Goal: Task Accomplishment & Management: Complete application form

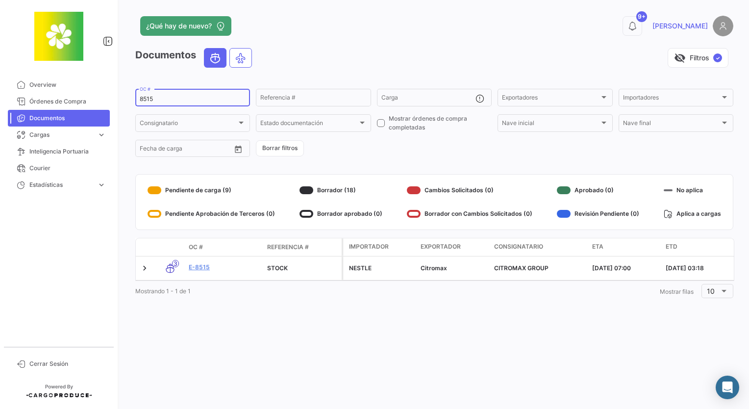
click at [178, 99] on input "8515" at bounding box center [193, 99] width 106 height 7
type input "8516"
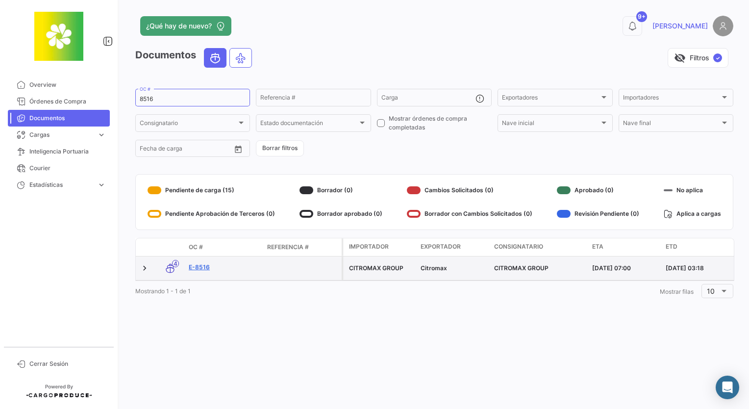
click at [192, 266] on link "E-8516" at bounding box center [224, 267] width 71 height 9
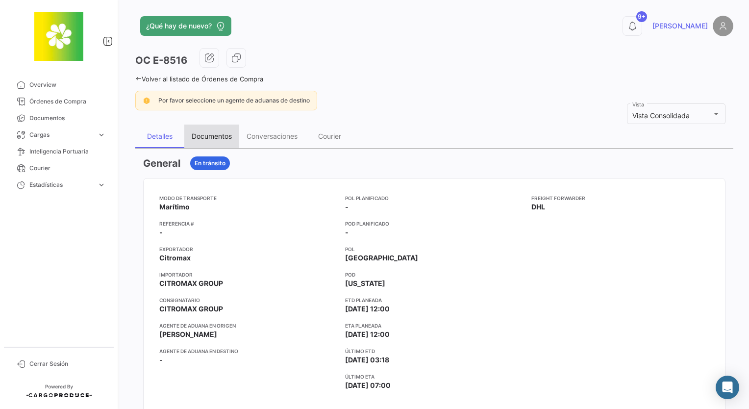
click at [224, 136] on div "Documentos" at bounding box center [212, 136] width 40 height 8
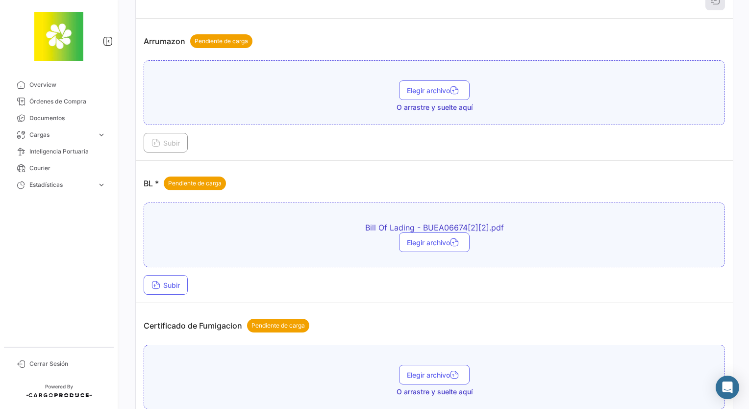
scroll to position [196, 0]
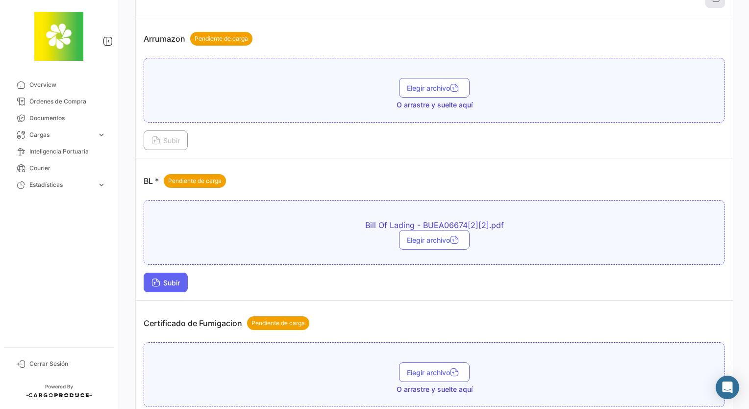
click at [165, 278] on span "Subir" at bounding box center [165, 282] width 28 height 8
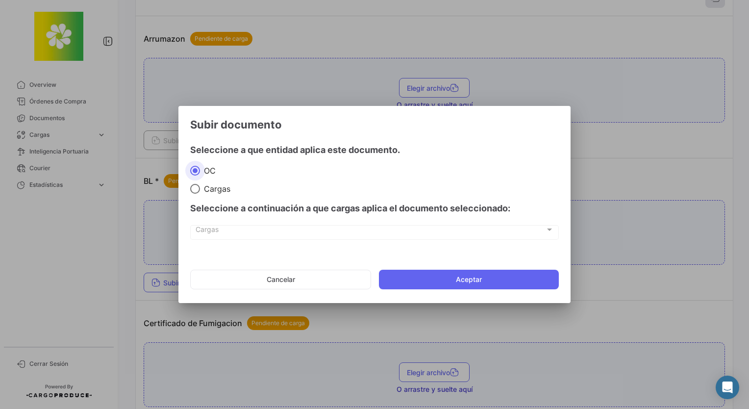
click at [206, 194] on div "Seleccione a continuación a que cargas aplica el documento seleccionado:" at bounding box center [374, 208] width 368 height 29
click at [208, 189] on span "Cargas" at bounding box center [215, 189] width 30 height 10
click at [200, 189] on input "Cargas" at bounding box center [195, 189] width 10 height 10
radio input "true"
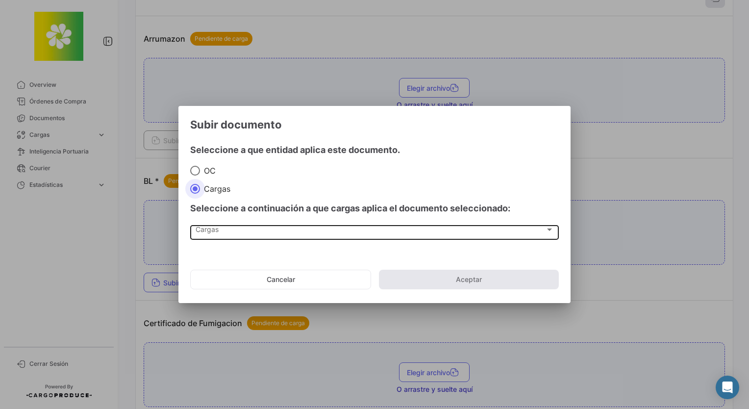
click at [219, 222] on div "Seleccione a continuación a que cargas aplica el documento seleccionado: [PERSO…" at bounding box center [374, 222] width 368 height 57
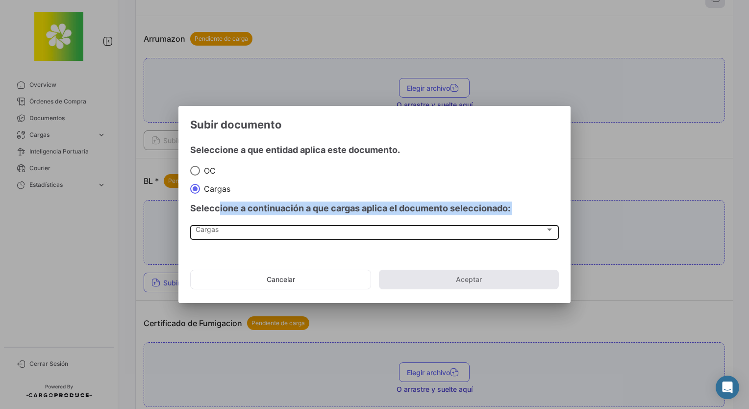
click at [219, 224] on div "Cargas Cargas" at bounding box center [374, 231] width 358 height 17
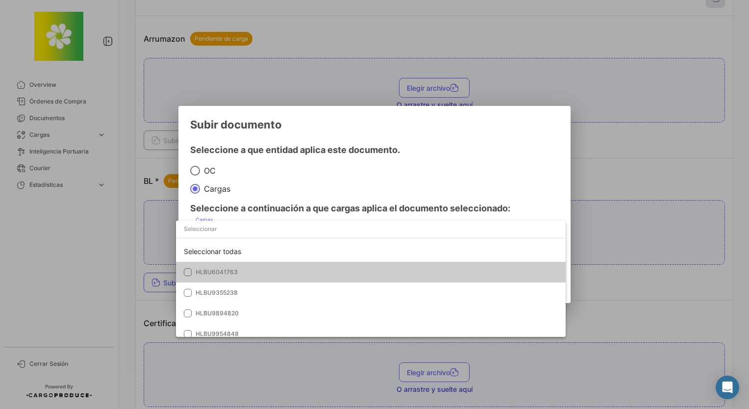
click at [218, 228] on input "dropdown search" at bounding box center [370, 229] width 389 height 18
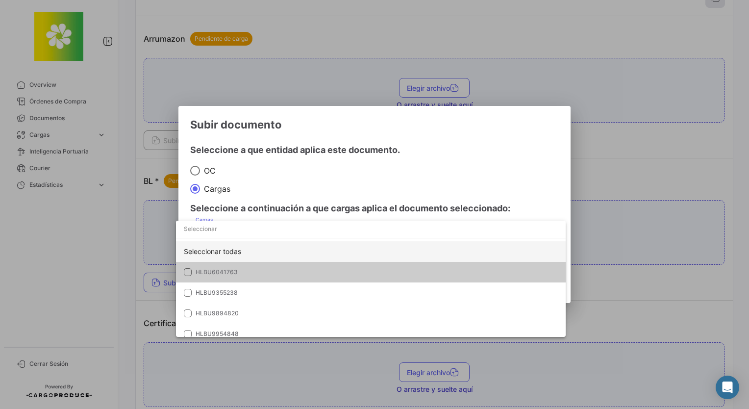
click at [212, 246] on div "Seleccionar todas" at bounding box center [370, 251] width 389 height 21
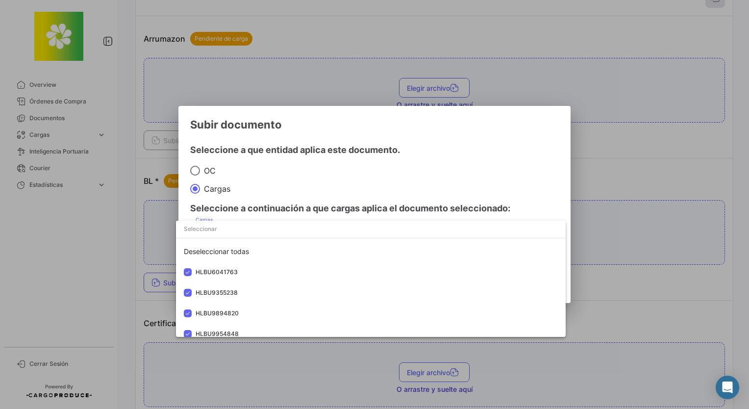
click at [337, 164] on div at bounding box center [374, 204] width 749 height 409
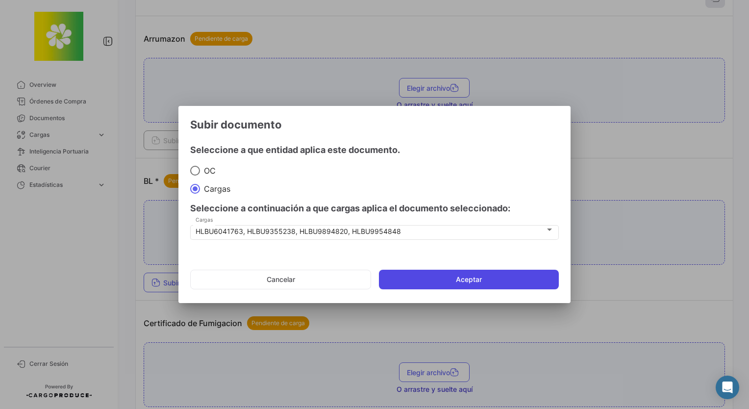
click at [406, 273] on button "Aceptar" at bounding box center [469, 279] width 180 height 20
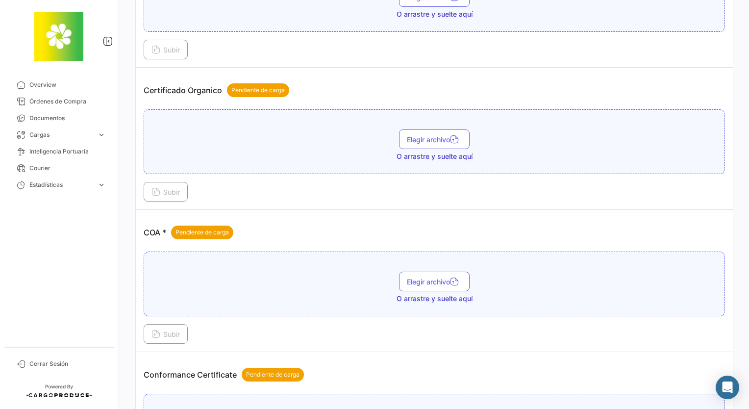
scroll to position [770, 0]
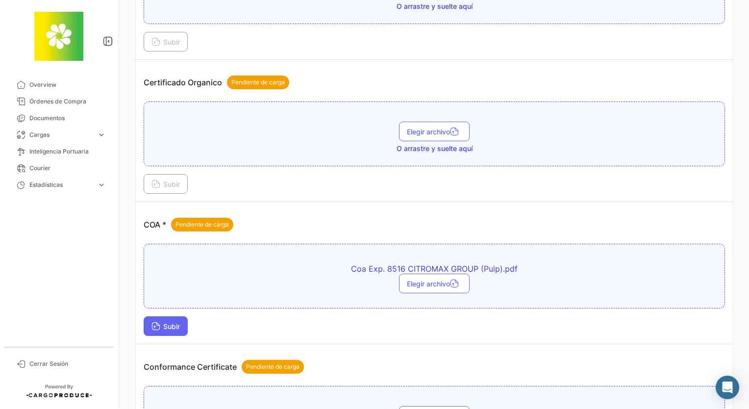
click at [166, 316] on button "Subir" at bounding box center [166, 326] width 44 height 20
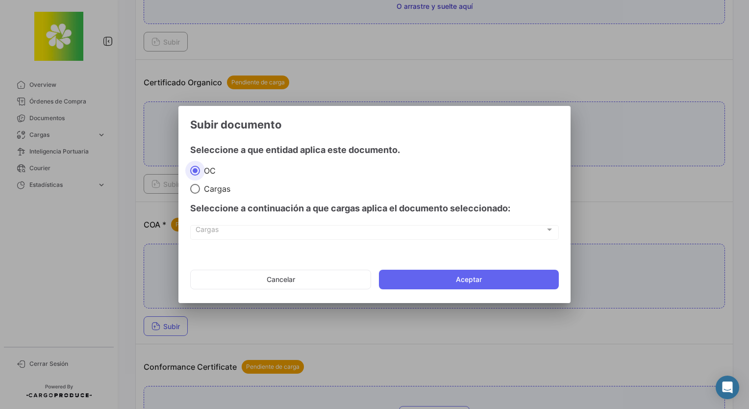
drag, startPoint x: 210, startPoint y: 180, endPoint x: 212, endPoint y: 194, distance: 13.9
click at [210, 183] on mat-radio-group "[PERSON_NAME]" at bounding box center [374, 179] width 368 height 29
click at [212, 194] on div "Seleccione a continuación a que cargas aplica el documento seleccionado:" at bounding box center [374, 208] width 368 height 29
click at [214, 191] on span "Cargas" at bounding box center [215, 189] width 30 height 10
click at [200, 191] on input "Cargas" at bounding box center [195, 189] width 10 height 10
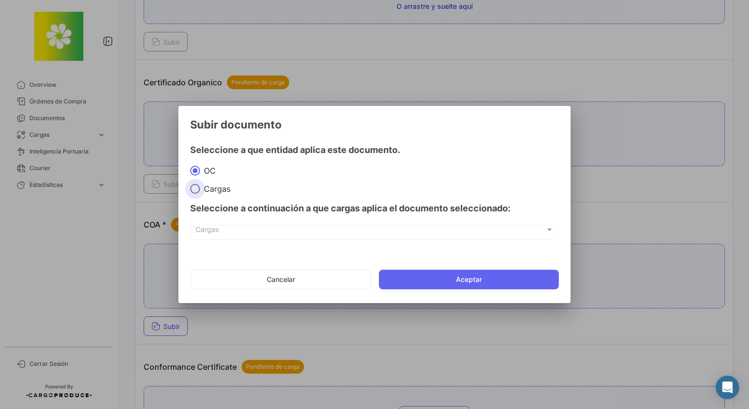
radio input "true"
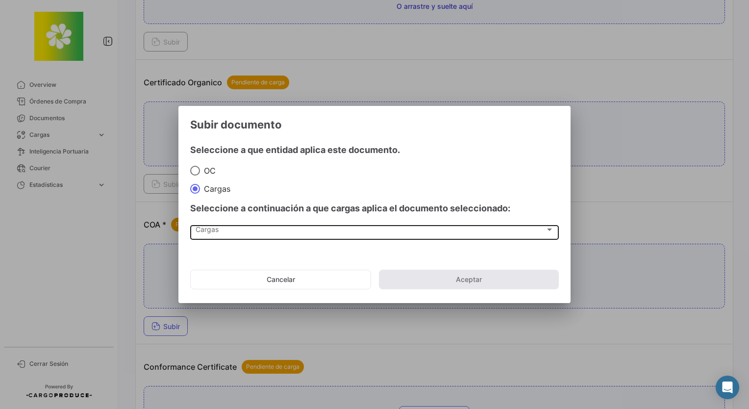
drag, startPoint x: 221, startPoint y: 217, endPoint x: 221, endPoint y: 222, distance: 5.9
click at [221, 221] on div "Seleccione a continuación a que cargas aplica el documento seleccionado:" at bounding box center [374, 208] width 368 height 29
click at [221, 223] on div "Cargas Cargas" at bounding box center [374, 231] width 358 height 17
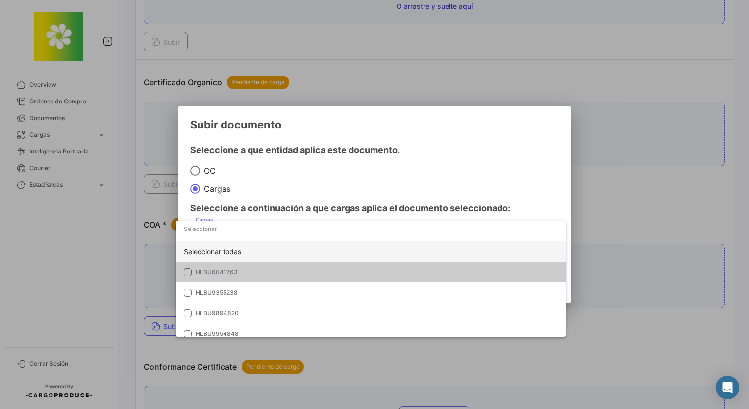
click at [237, 245] on div "Seleccionar todas" at bounding box center [370, 251] width 389 height 21
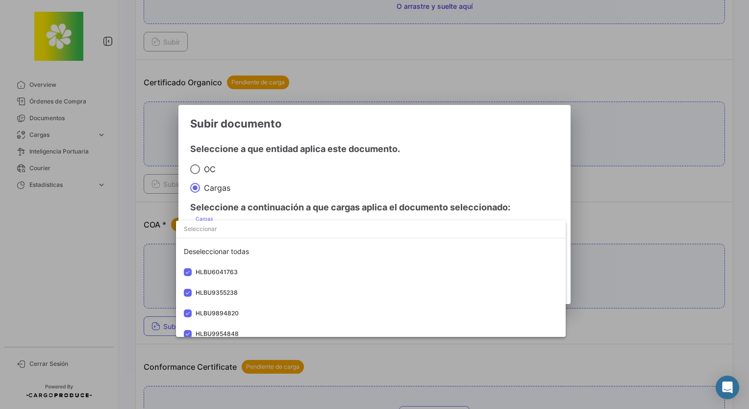
click at [384, 172] on div at bounding box center [374, 204] width 749 height 409
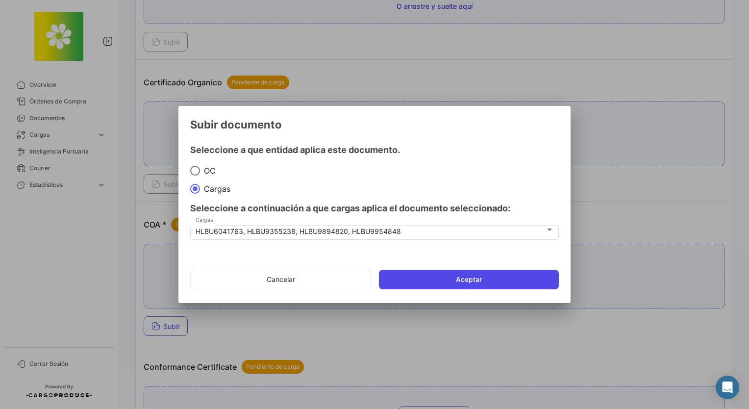
click at [458, 287] on button "Aceptar" at bounding box center [469, 279] width 180 height 20
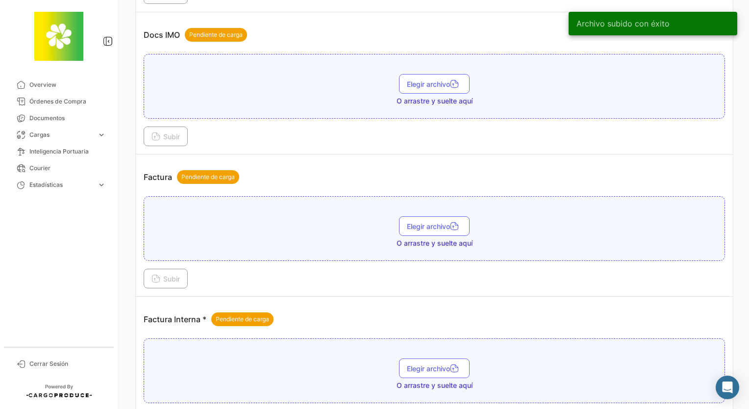
scroll to position [1358, 0]
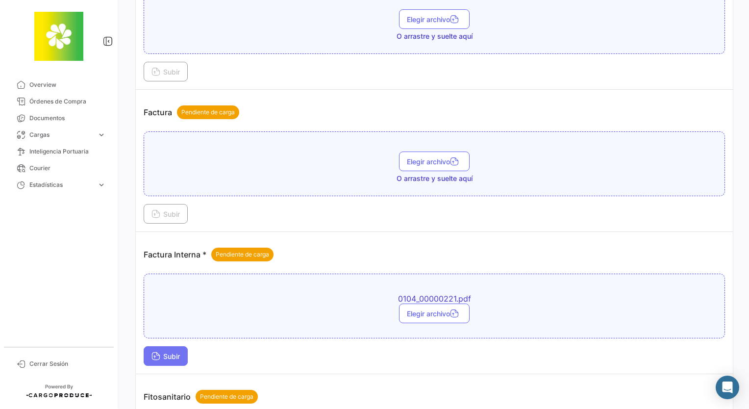
click at [164, 355] on button "Subir" at bounding box center [166, 356] width 44 height 20
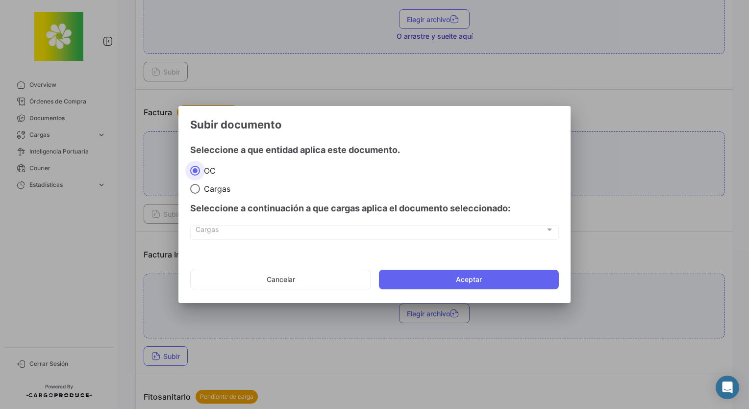
click at [218, 193] on span "Cargas" at bounding box center [215, 189] width 30 height 10
click at [200, 193] on input "Cargas" at bounding box center [195, 189] width 10 height 10
radio input "true"
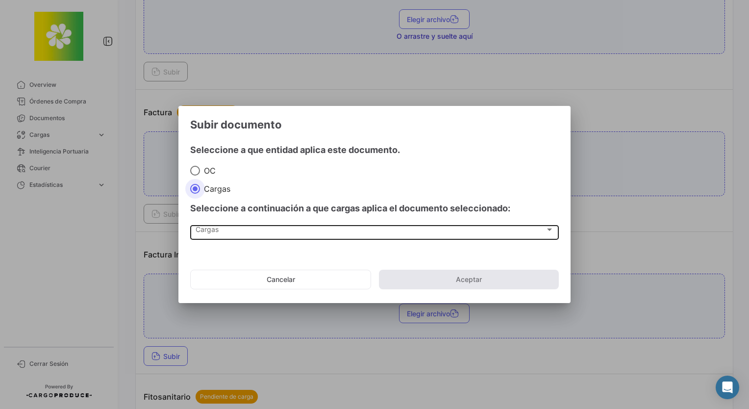
click at [227, 231] on div "Cargas" at bounding box center [369, 231] width 349 height 8
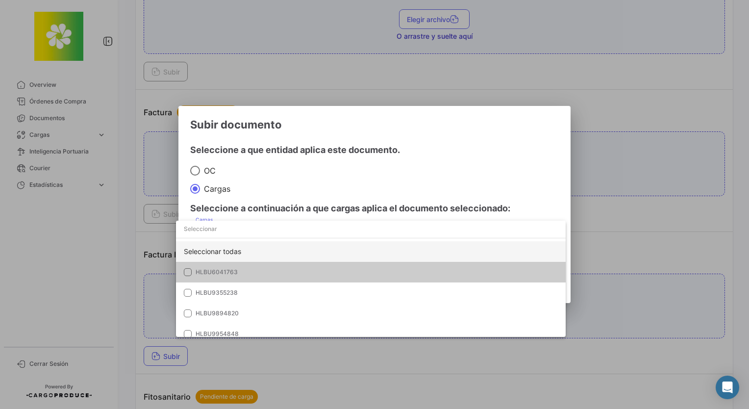
click at [232, 254] on div "Seleccionar todas" at bounding box center [370, 251] width 389 height 21
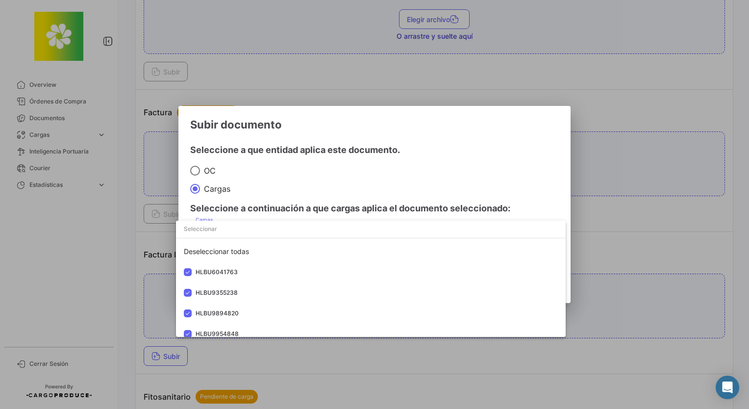
click at [394, 171] on div at bounding box center [374, 204] width 749 height 409
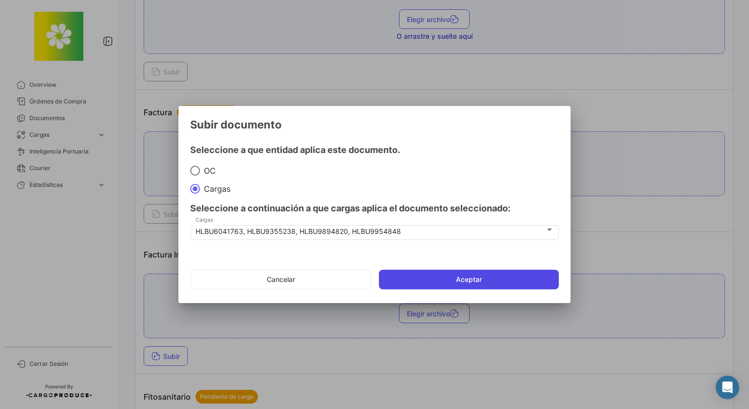
click at [439, 275] on button "Aceptar" at bounding box center [469, 279] width 180 height 20
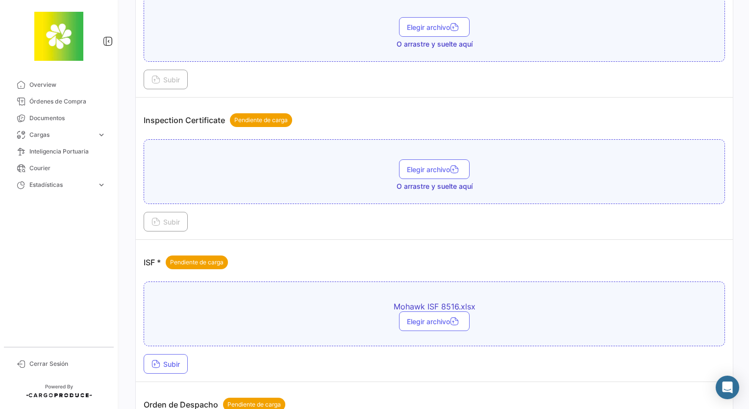
scroll to position [1848, 0]
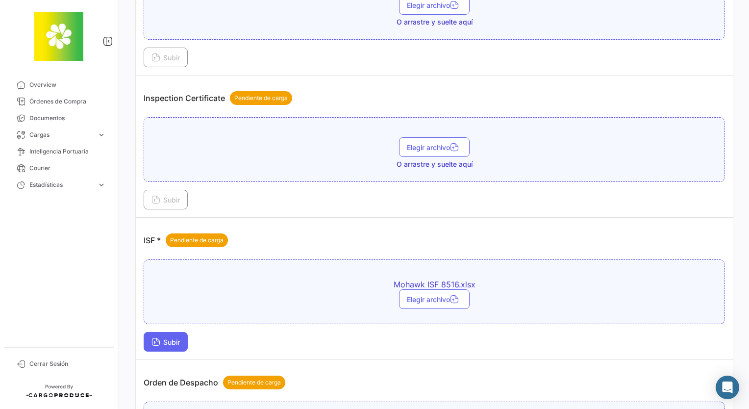
click at [178, 332] on button "Subir" at bounding box center [166, 342] width 44 height 20
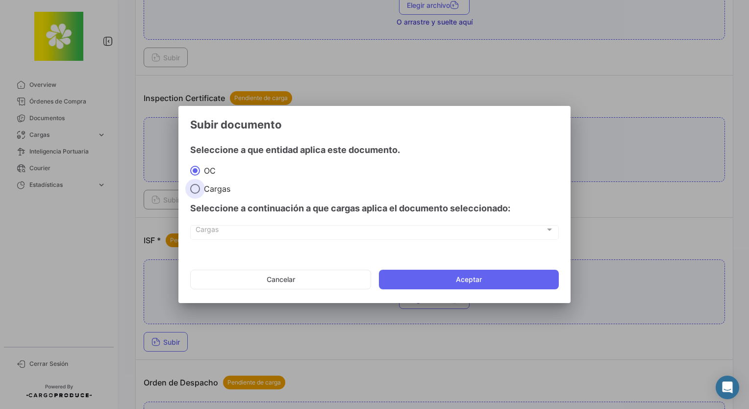
click at [216, 189] on span "Cargas" at bounding box center [215, 189] width 30 height 10
click at [200, 189] on input "Cargas" at bounding box center [195, 189] width 10 height 10
radio input "true"
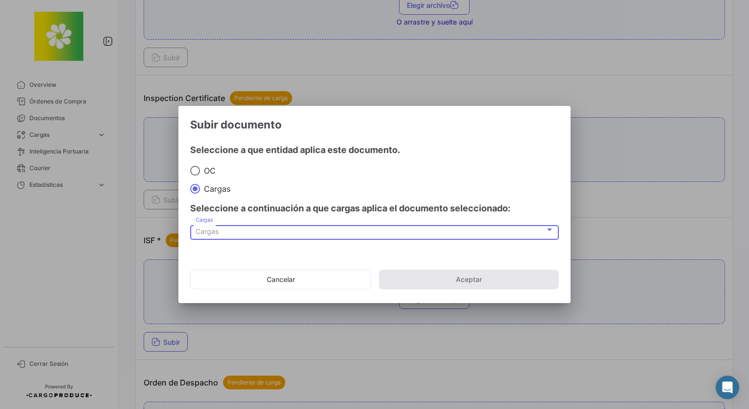
click at [240, 235] on div "Cargas" at bounding box center [369, 231] width 349 height 8
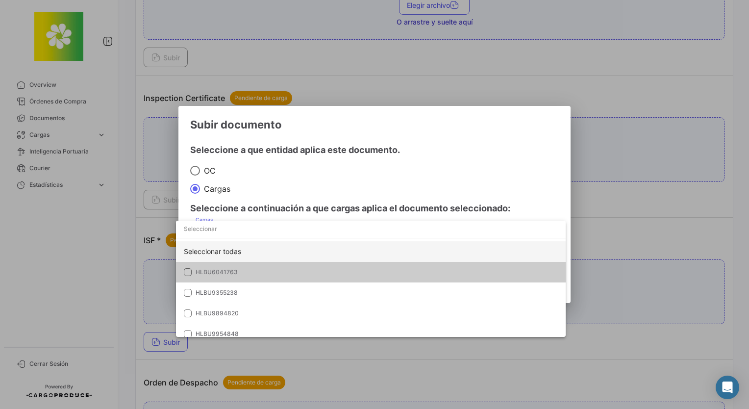
click at [241, 254] on div "Seleccionar todas" at bounding box center [370, 251] width 389 height 21
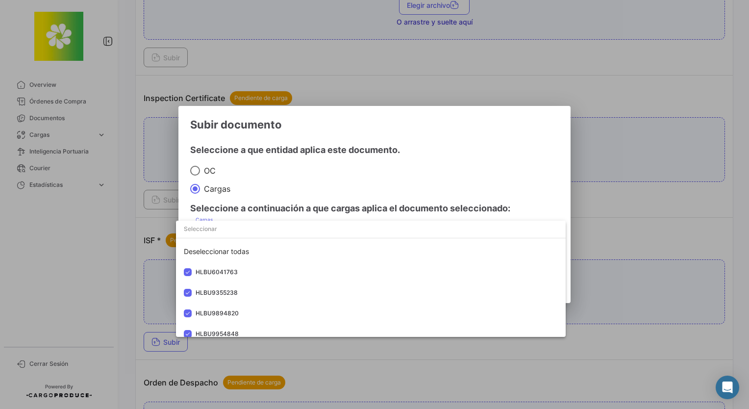
click at [383, 177] on div at bounding box center [374, 204] width 749 height 409
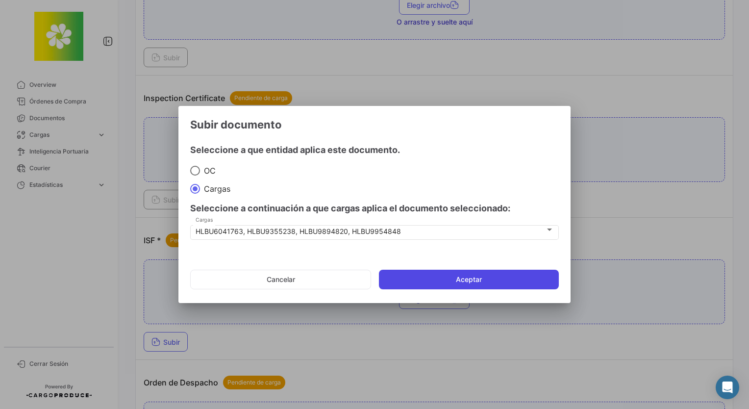
click at [444, 285] on button "Aceptar" at bounding box center [469, 279] width 180 height 20
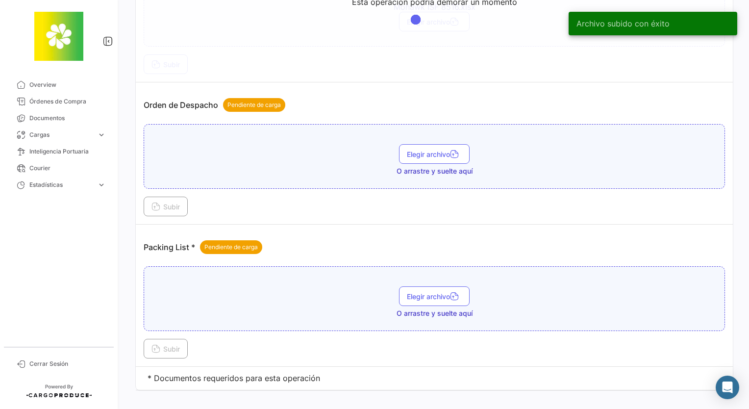
scroll to position [2126, 0]
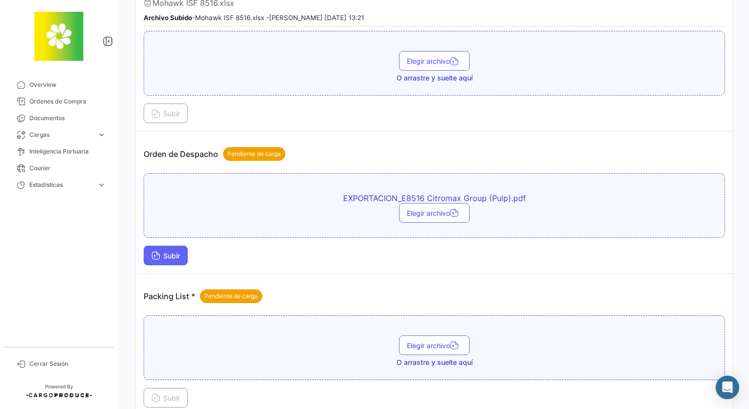
click at [167, 251] on span "Subir" at bounding box center [165, 255] width 28 height 8
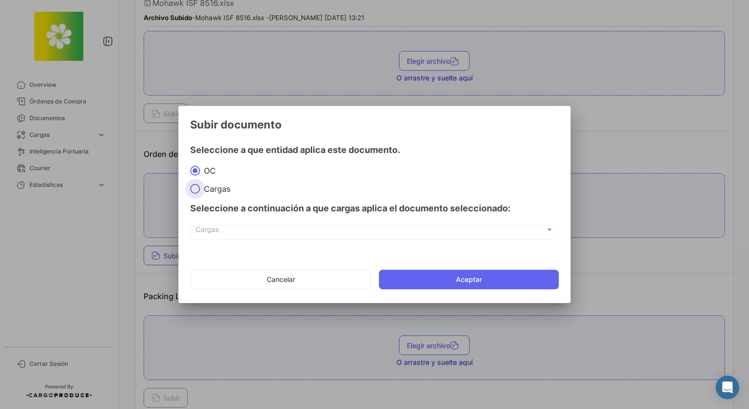
click at [216, 185] on span "Cargas" at bounding box center [215, 189] width 30 height 10
click at [200, 185] on input "Cargas" at bounding box center [195, 189] width 10 height 10
radio input "true"
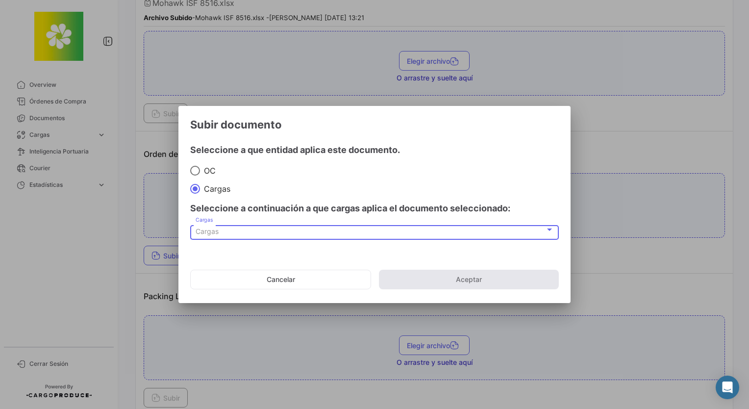
click at [224, 234] on div "Cargas" at bounding box center [369, 231] width 349 height 8
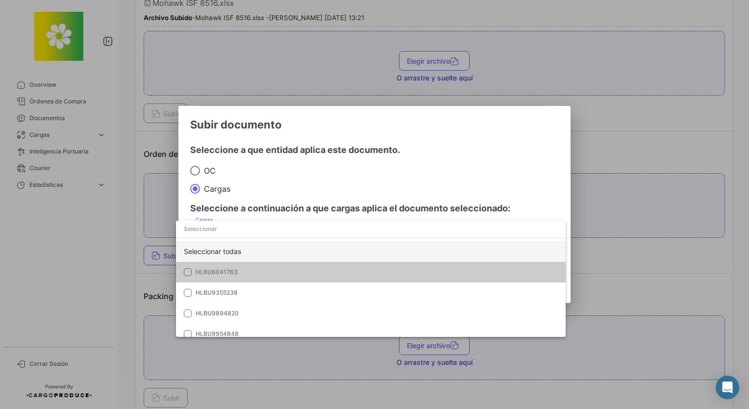
click at [226, 254] on div "Seleccionar todas" at bounding box center [370, 251] width 389 height 21
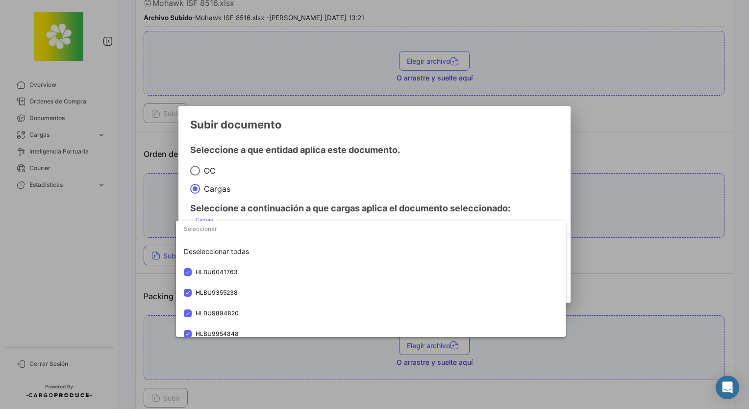
click at [382, 177] on div at bounding box center [374, 204] width 749 height 409
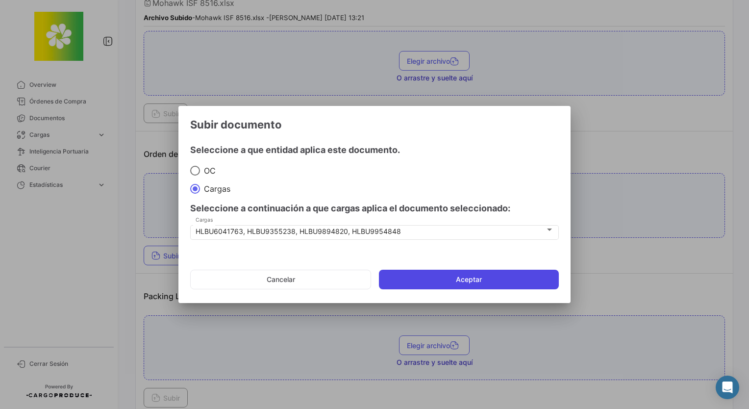
click at [418, 281] on button "Aceptar" at bounding box center [469, 279] width 180 height 20
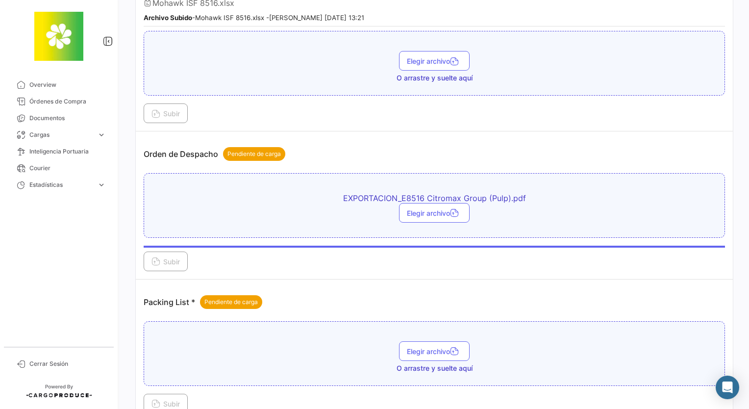
scroll to position [2175, 0]
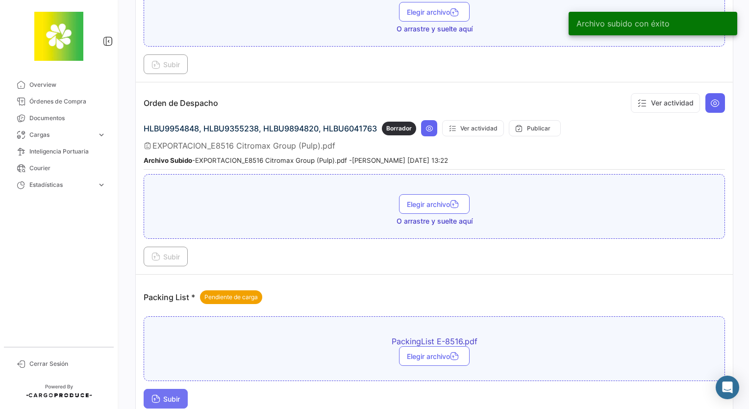
click at [184, 389] on button "Subir" at bounding box center [166, 399] width 44 height 20
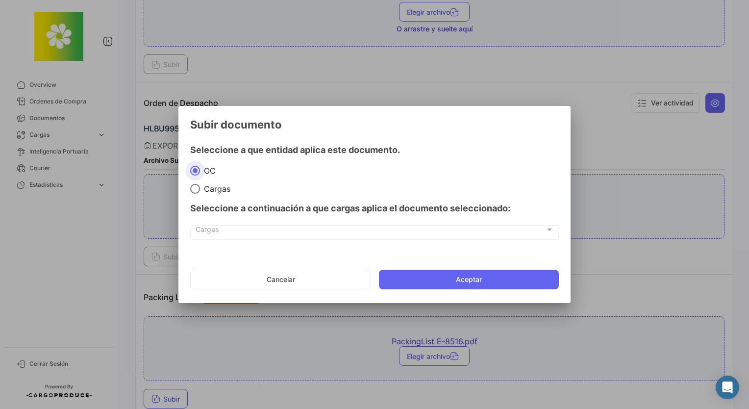
click at [213, 190] on span "Cargas" at bounding box center [215, 189] width 30 height 10
click at [200, 190] on input "Cargas" at bounding box center [195, 189] width 10 height 10
radio input "true"
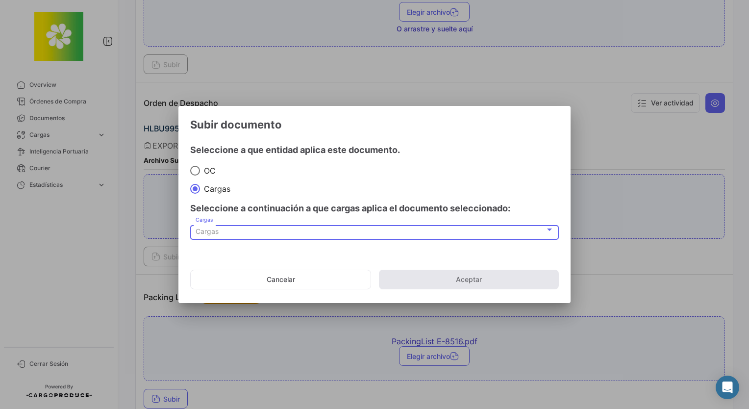
click at [240, 227] on div "Cargas" at bounding box center [369, 231] width 349 height 8
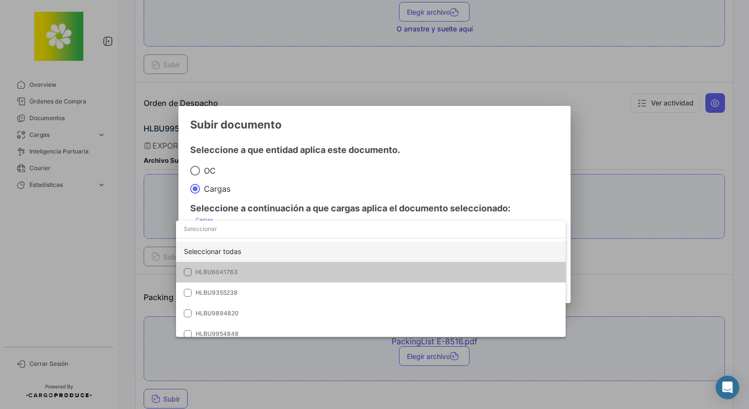
click at [251, 256] on div "Seleccionar todas" at bounding box center [370, 251] width 389 height 21
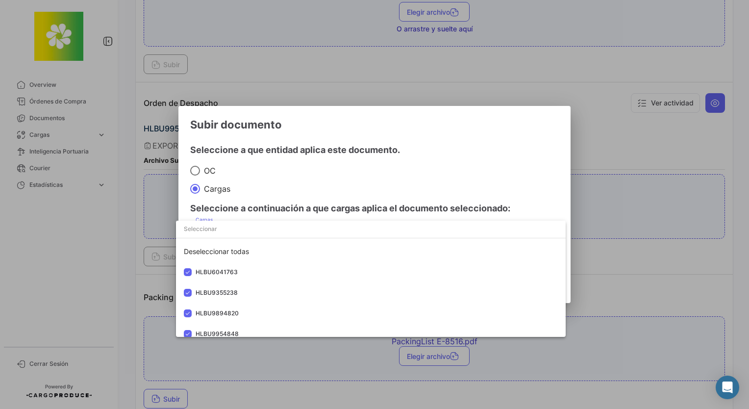
drag, startPoint x: 378, startPoint y: 189, endPoint x: 413, endPoint y: 254, distance: 73.9
click at [378, 189] on div at bounding box center [374, 204] width 749 height 409
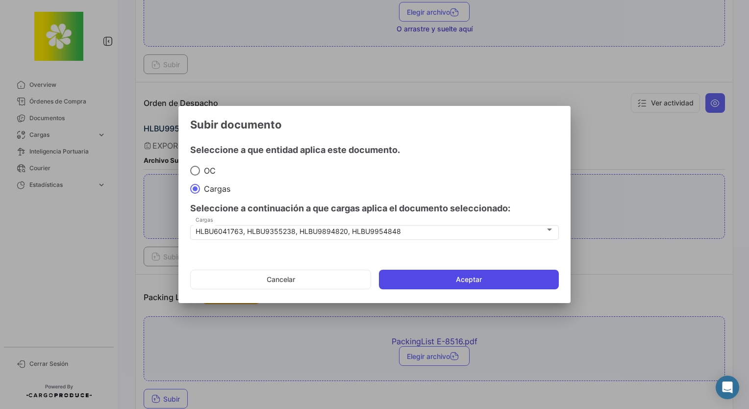
click at [445, 279] on button "Aceptar" at bounding box center [469, 279] width 180 height 20
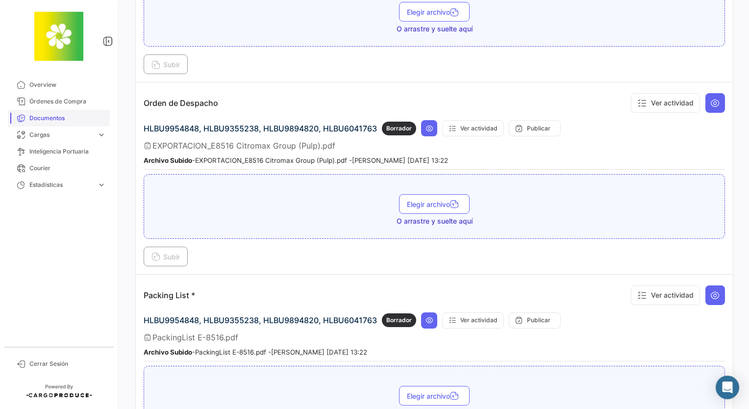
click at [30, 121] on span "Documentos" at bounding box center [67, 118] width 76 height 9
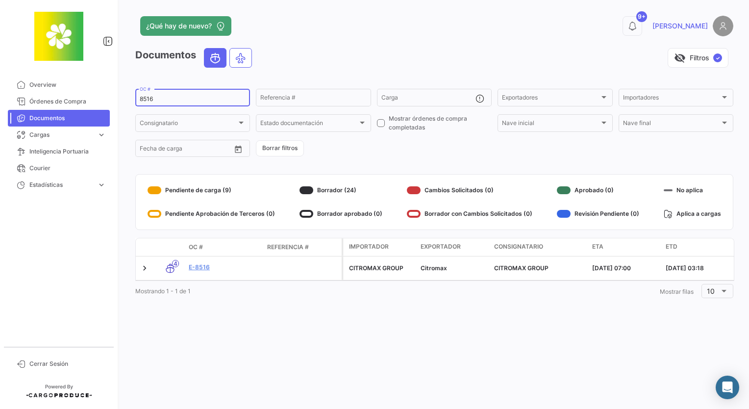
click at [165, 101] on input "8516" at bounding box center [193, 99] width 106 height 7
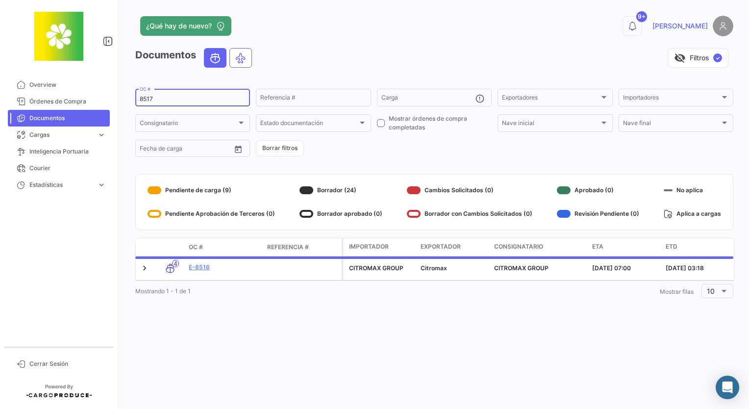
type input "8517"
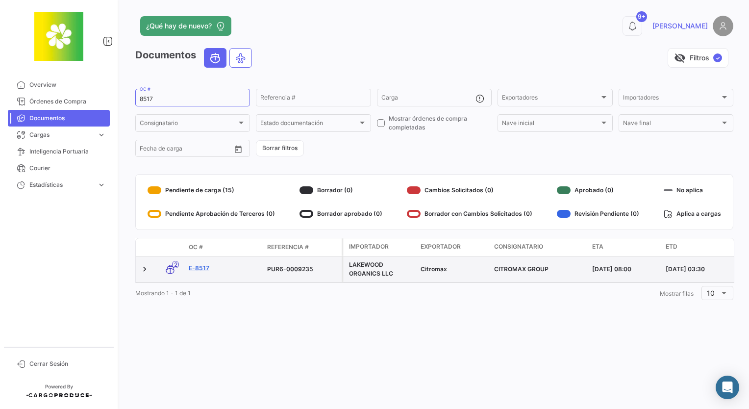
click at [199, 265] on link "E-8517" at bounding box center [224, 268] width 71 height 9
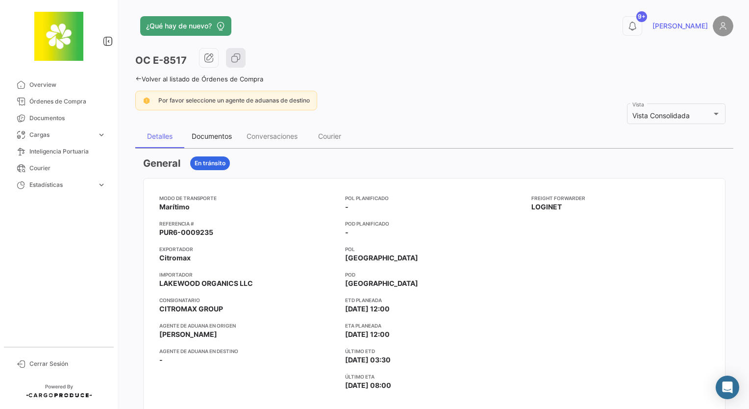
click at [212, 134] on div "Documentos" at bounding box center [212, 136] width 40 height 8
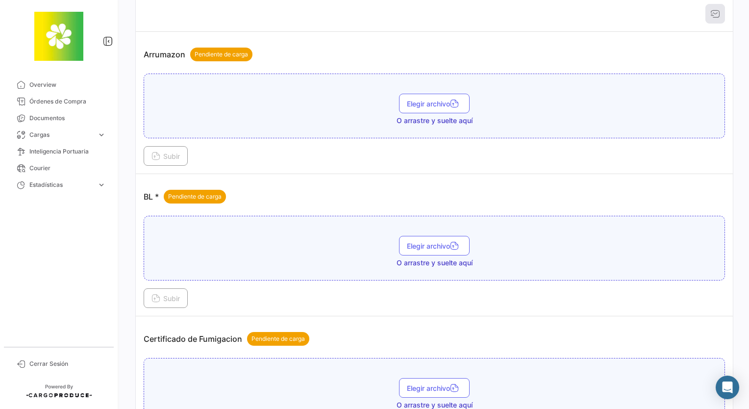
scroll to position [196, 0]
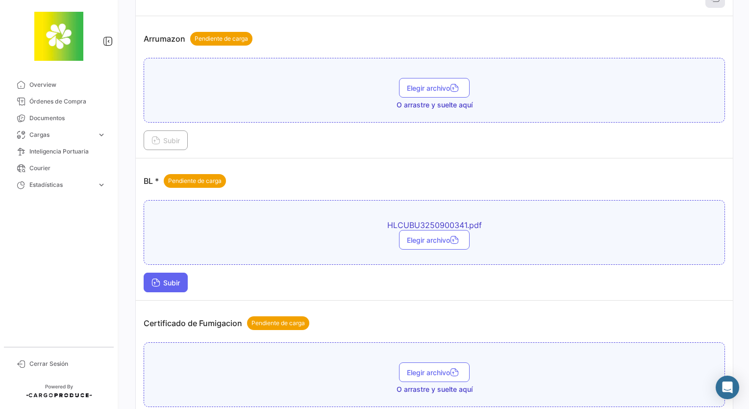
click at [179, 280] on span "Subir" at bounding box center [165, 282] width 28 height 8
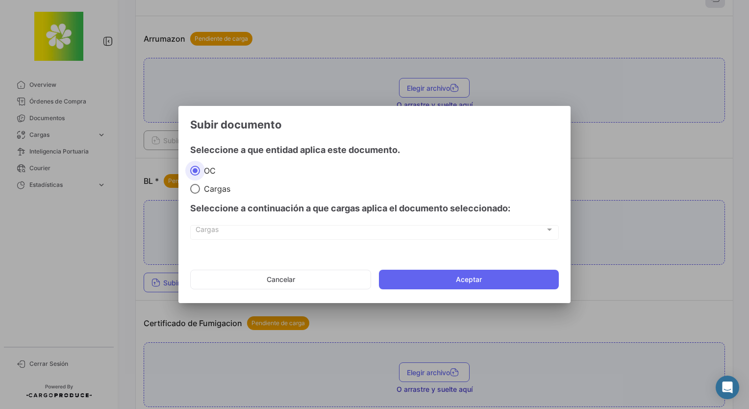
click at [217, 187] on span "Cargas" at bounding box center [215, 189] width 30 height 10
click at [200, 187] on input "Cargas" at bounding box center [195, 189] width 10 height 10
radio input "true"
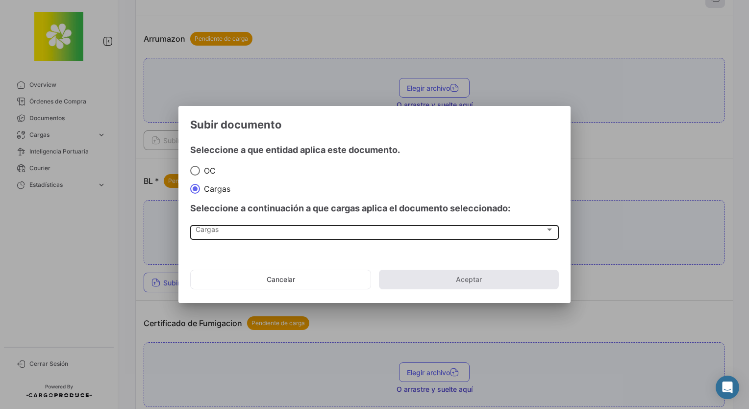
click at [225, 226] on div "Cargas Cargas" at bounding box center [374, 231] width 358 height 17
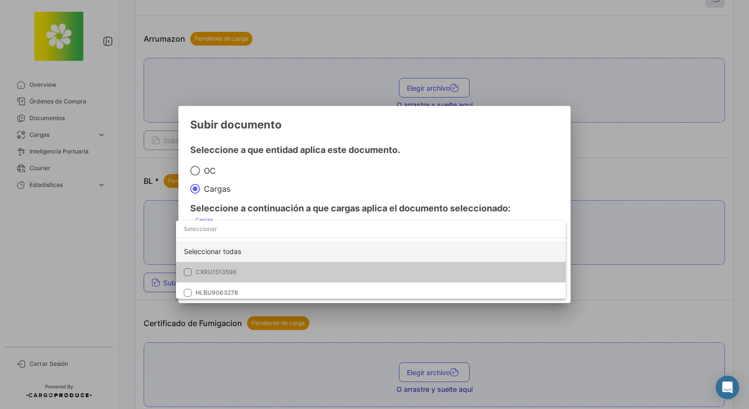
click at [223, 252] on div "Seleccionar todas" at bounding box center [370, 251] width 389 height 21
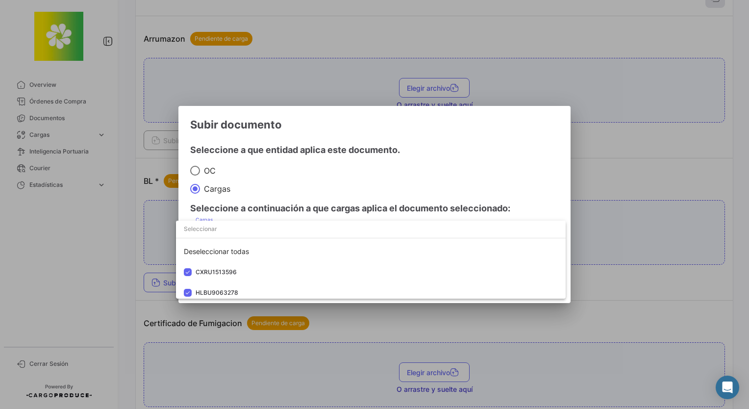
click at [380, 171] on div at bounding box center [374, 204] width 749 height 409
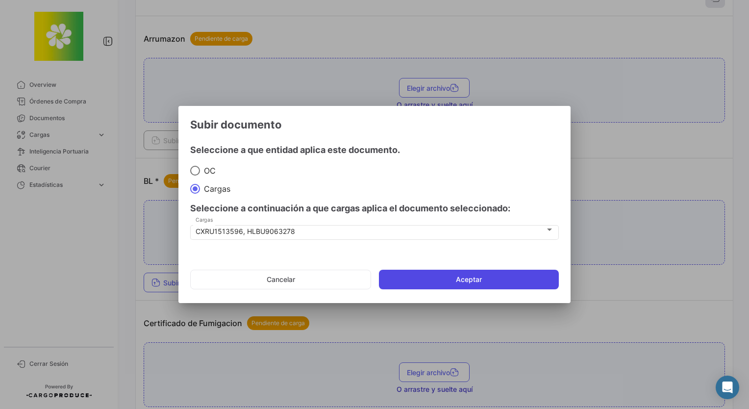
click at [417, 280] on button "Aceptar" at bounding box center [469, 279] width 180 height 20
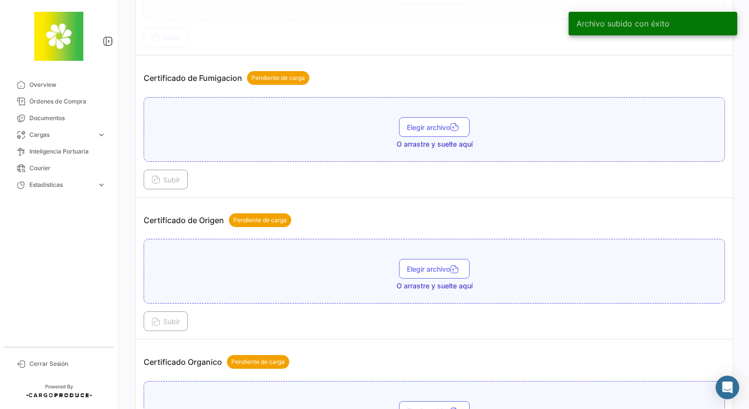
scroll to position [588, 0]
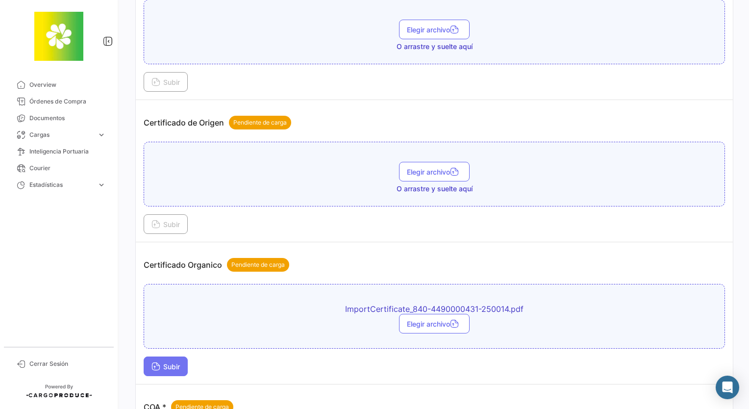
click at [169, 365] on span "Subir" at bounding box center [165, 366] width 28 height 8
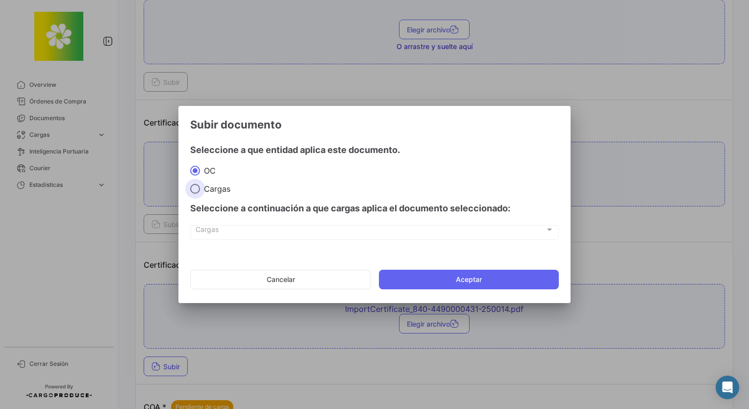
click at [214, 189] on span "Cargas" at bounding box center [215, 189] width 30 height 10
click at [200, 189] on input "Cargas" at bounding box center [195, 189] width 10 height 10
radio input "true"
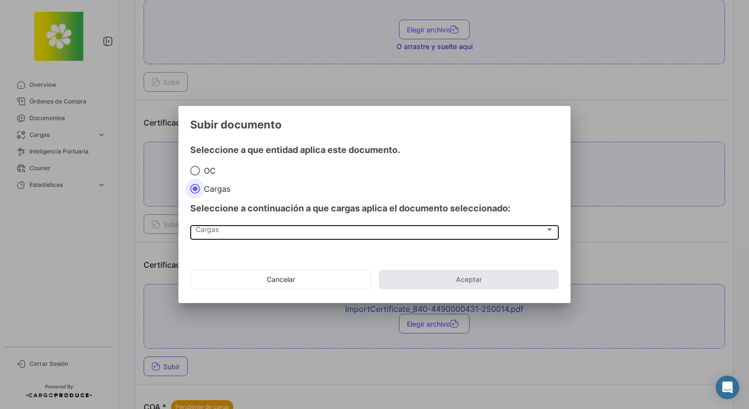
click at [237, 230] on div "Cargas" at bounding box center [369, 231] width 349 height 8
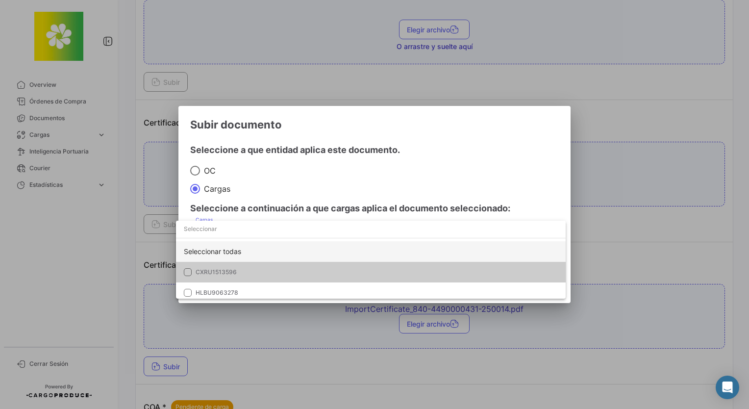
click at [242, 252] on div "Seleccionar todas" at bounding box center [370, 251] width 389 height 21
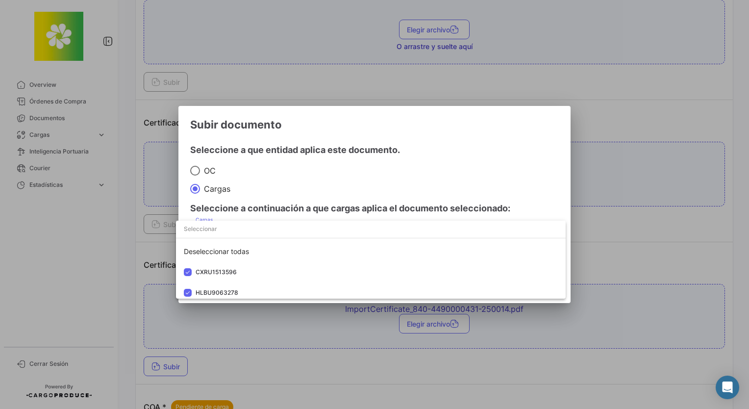
click at [351, 195] on div at bounding box center [374, 204] width 749 height 409
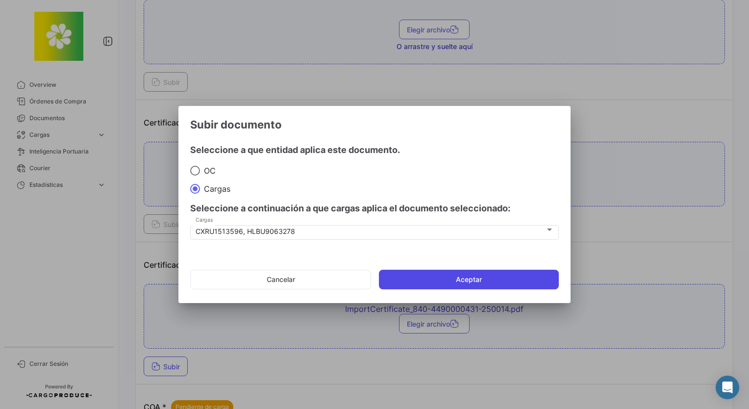
click at [403, 278] on button "Aceptar" at bounding box center [469, 279] width 180 height 20
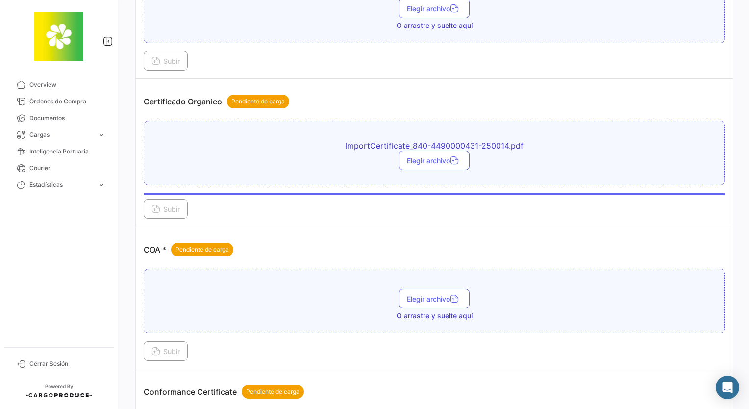
scroll to position [833, 0]
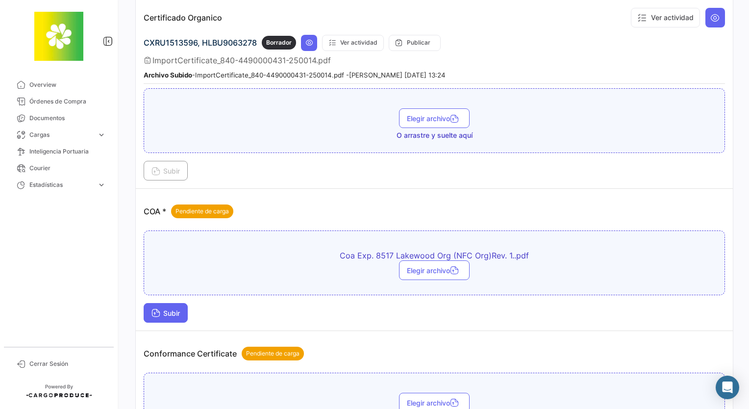
click at [171, 309] on span "Subir" at bounding box center [165, 313] width 28 height 8
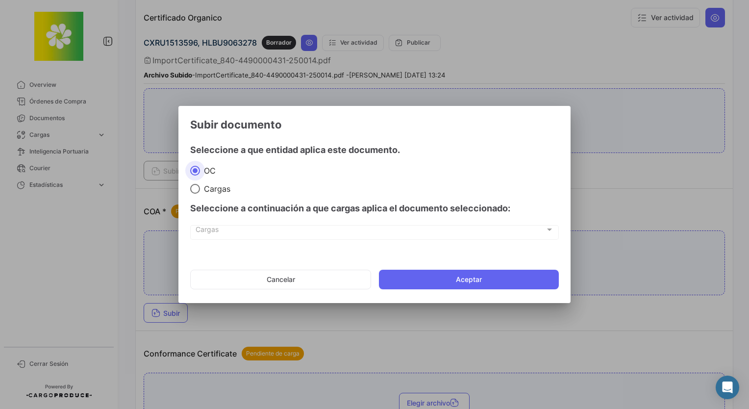
drag, startPoint x: 212, startPoint y: 178, endPoint x: 212, endPoint y: 183, distance: 5.4
click at [212, 180] on mat-radio-group "[PERSON_NAME]" at bounding box center [374, 179] width 368 height 29
drag, startPoint x: 212, startPoint y: 183, endPoint x: 225, endPoint y: 206, distance: 26.3
click at [217, 188] on span "Cargas" at bounding box center [215, 189] width 30 height 10
click at [200, 188] on input "Cargas" at bounding box center [195, 189] width 10 height 10
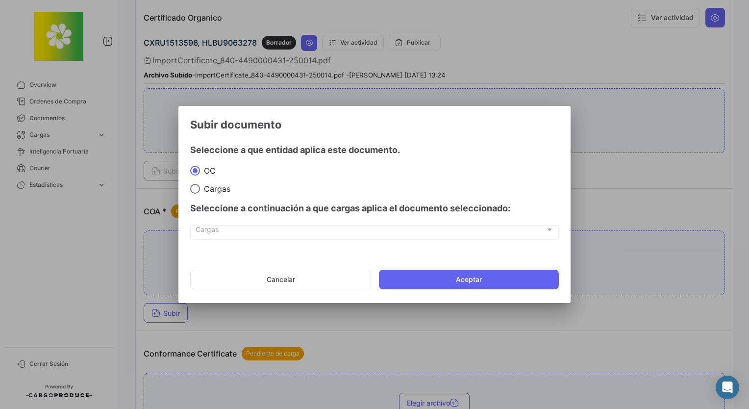
radio input "true"
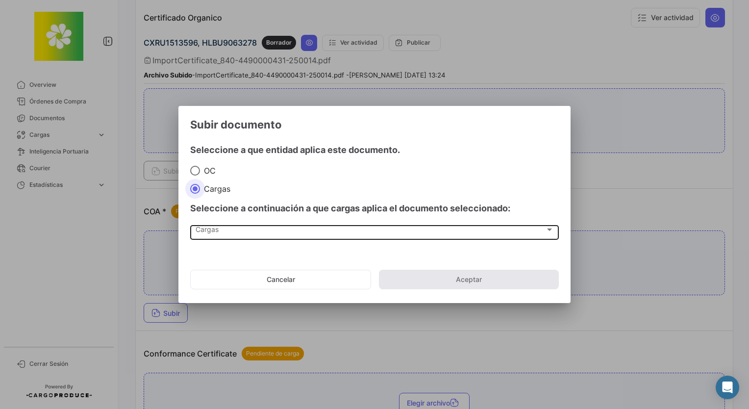
click at [240, 226] on div "Cargas Cargas" at bounding box center [374, 231] width 358 height 17
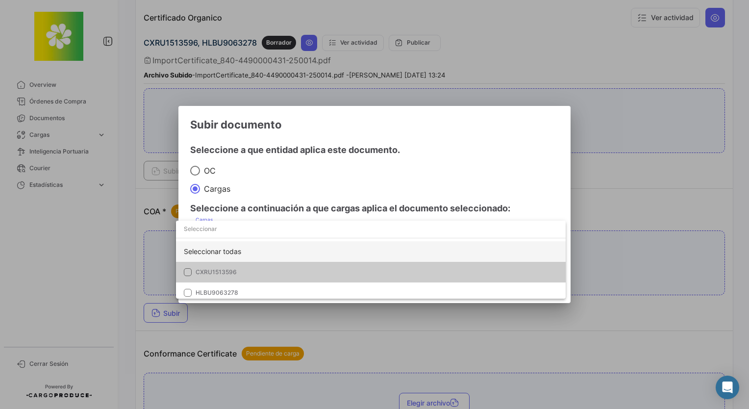
click at [245, 248] on div "Seleccionar todas" at bounding box center [370, 251] width 389 height 21
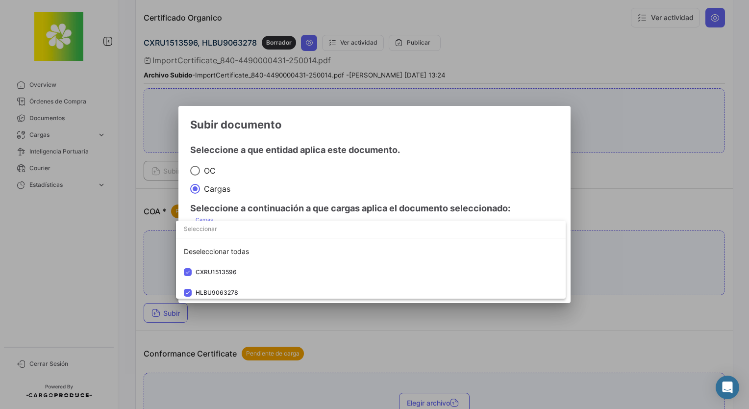
click at [357, 178] on div at bounding box center [374, 204] width 749 height 409
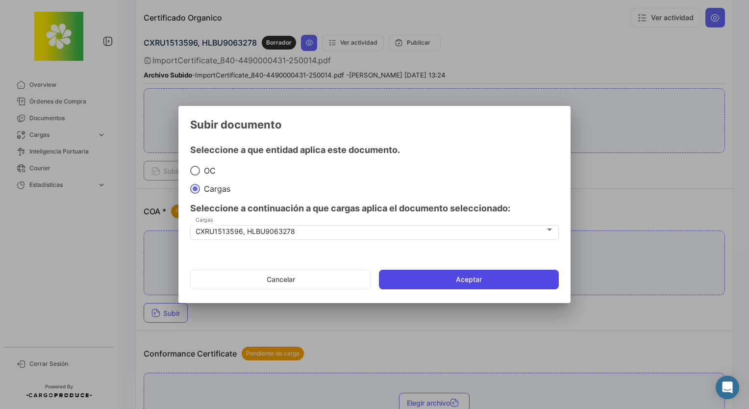
click at [438, 273] on button "Aceptar" at bounding box center [469, 279] width 180 height 20
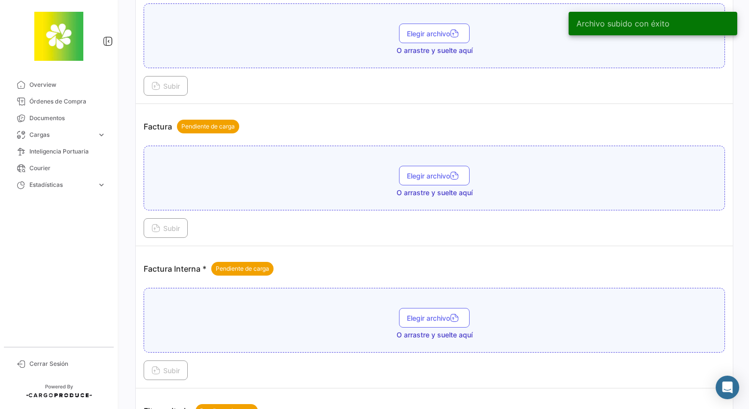
scroll to position [1372, 0]
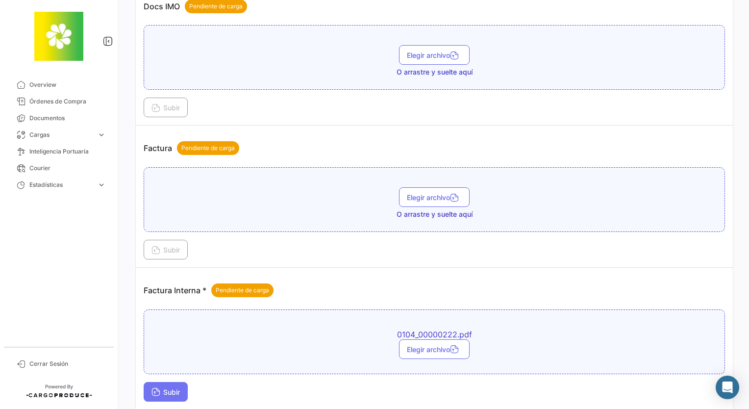
click at [151, 388] on icon at bounding box center [155, 392] width 9 height 9
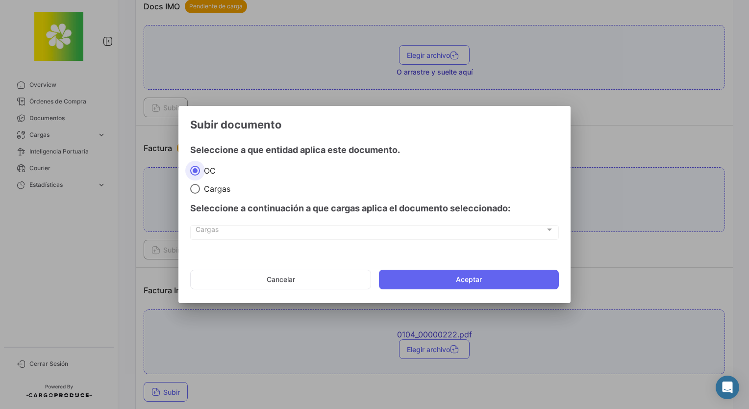
click at [221, 187] on span "Cargas" at bounding box center [215, 189] width 30 height 10
click at [200, 187] on input "Cargas" at bounding box center [195, 189] width 10 height 10
radio input "true"
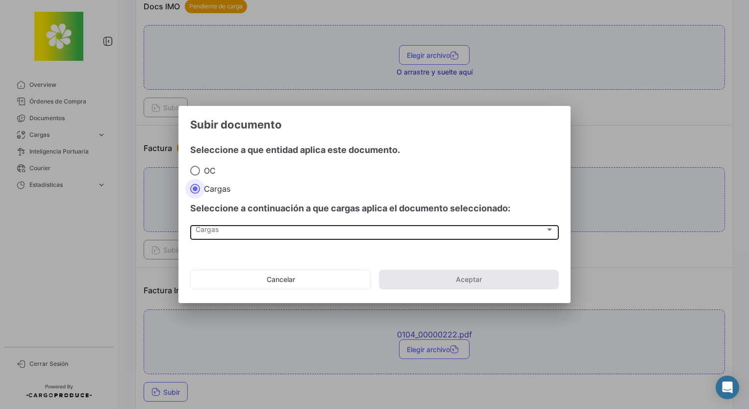
click at [234, 231] on div "Cargas" at bounding box center [369, 231] width 349 height 8
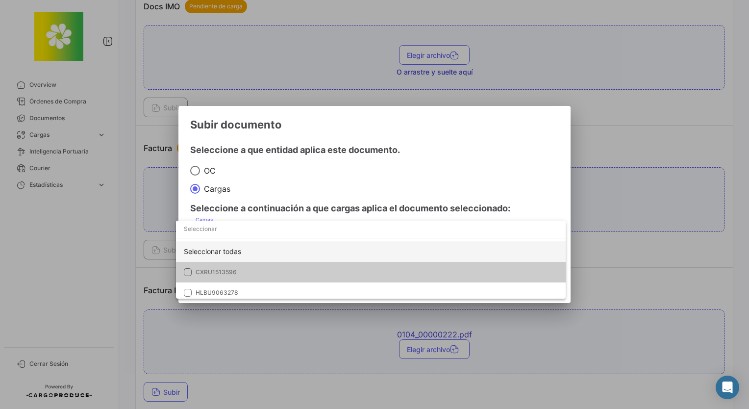
click at [228, 254] on div "Seleccionar todas" at bounding box center [370, 251] width 389 height 21
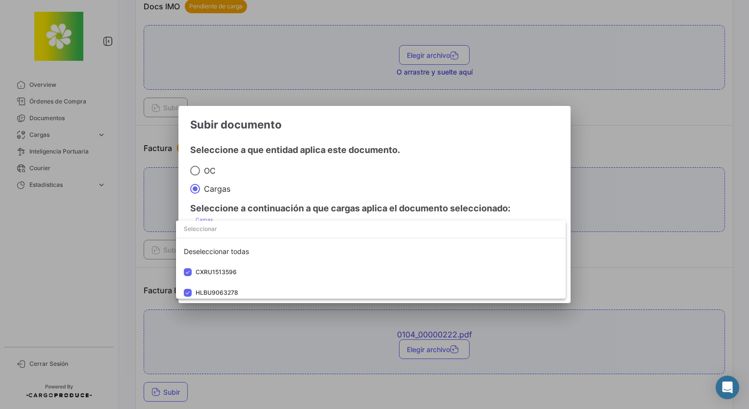
click at [378, 172] on div at bounding box center [374, 204] width 749 height 409
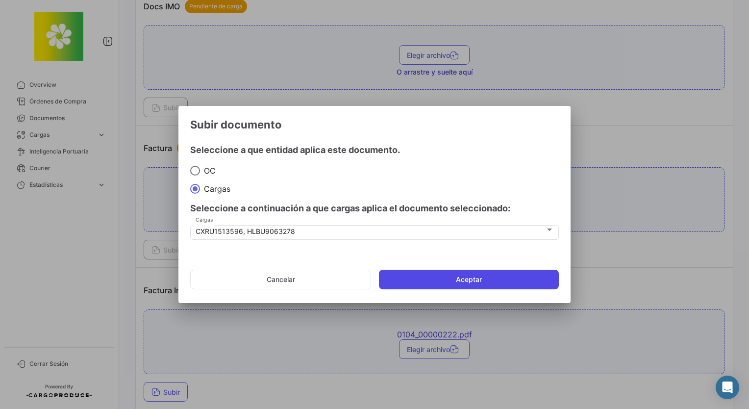
click at [442, 280] on button "Aceptar" at bounding box center [469, 279] width 180 height 20
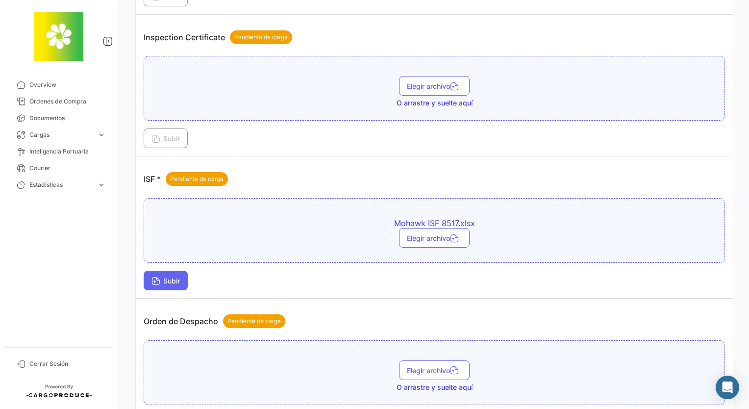
scroll to position [1960, 0]
click at [176, 273] on button "Subir" at bounding box center [166, 279] width 44 height 20
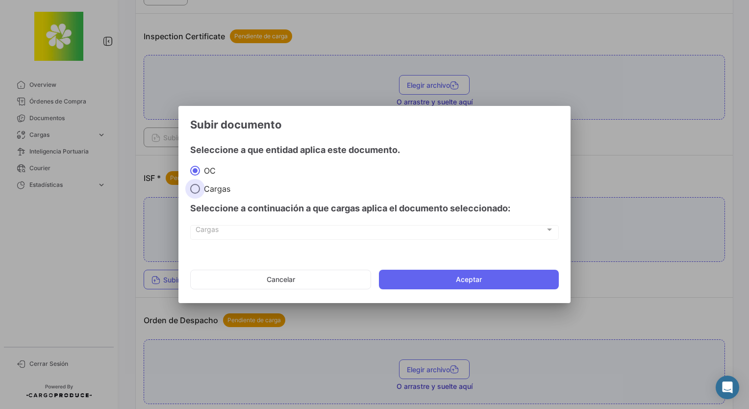
click at [207, 185] on span "Cargas" at bounding box center [215, 189] width 30 height 10
click at [200, 185] on input "Cargas" at bounding box center [195, 189] width 10 height 10
radio input "true"
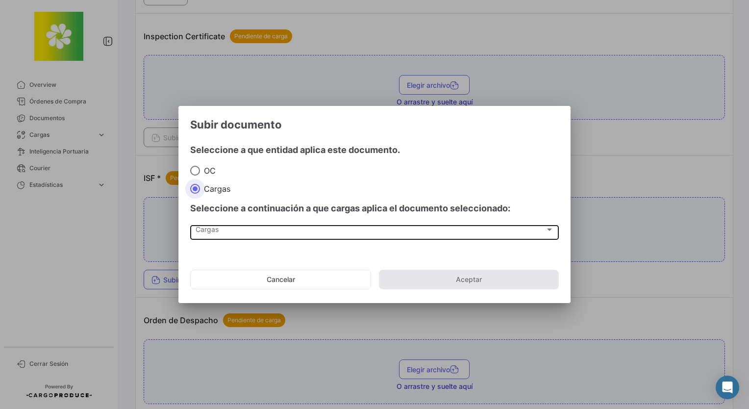
click at [219, 231] on div "Cargas" at bounding box center [369, 231] width 349 height 8
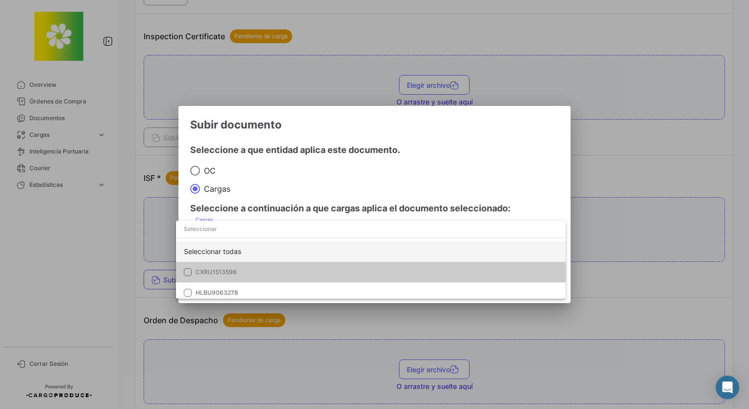
click at [226, 249] on div "Seleccionar todas" at bounding box center [370, 251] width 389 height 21
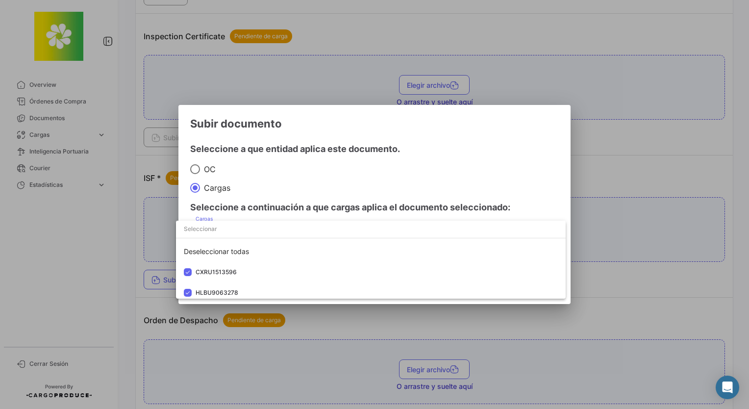
click at [397, 176] on div at bounding box center [374, 204] width 749 height 409
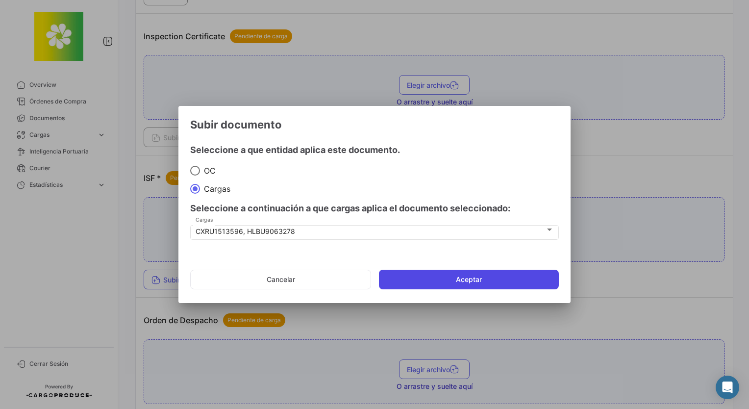
click at [461, 283] on button "Aceptar" at bounding box center [469, 279] width 180 height 20
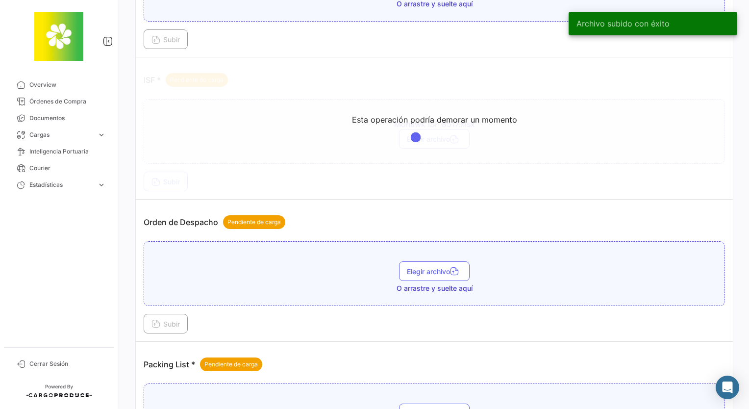
scroll to position [2107, 0]
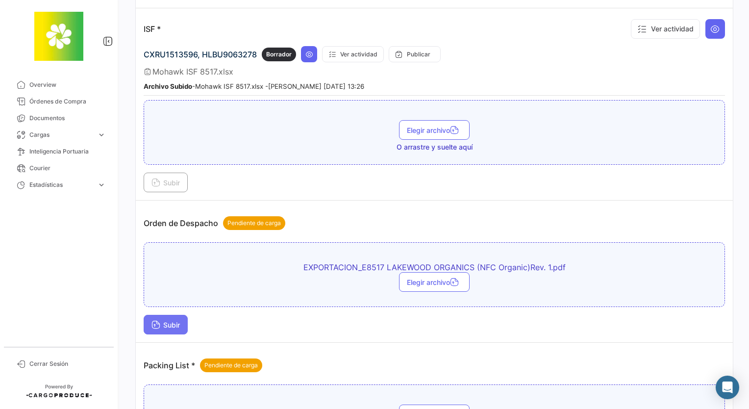
click at [165, 320] on span "Subir" at bounding box center [165, 324] width 28 height 8
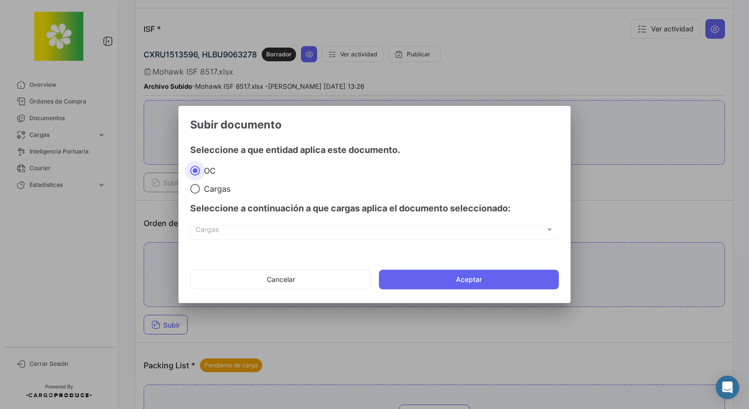
click at [205, 194] on div "Seleccione a continuación a que cargas aplica el documento seleccionado:" at bounding box center [374, 208] width 368 height 29
click at [205, 187] on span "Cargas" at bounding box center [215, 189] width 30 height 10
click at [200, 187] on input "Cargas" at bounding box center [195, 189] width 10 height 10
radio input "true"
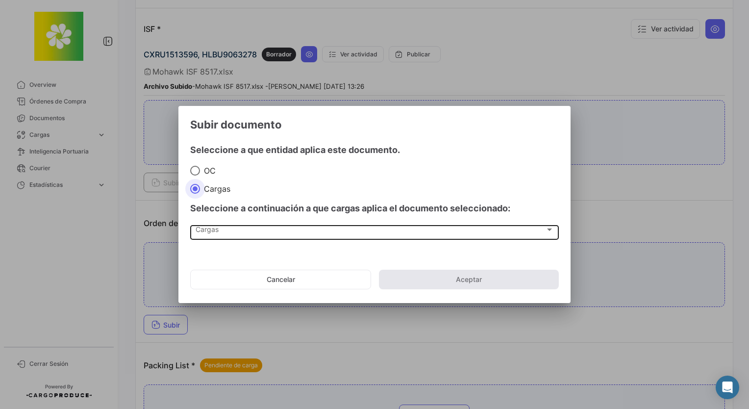
click at [222, 227] on div "Cargas" at bounding box center [369, 231] width 349 height 8
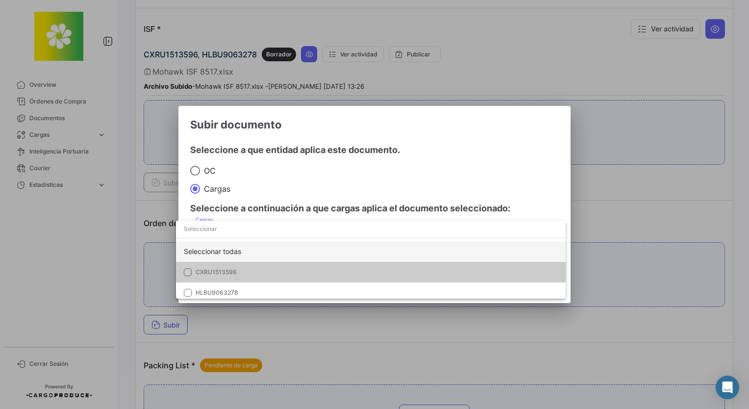
click at [232, 253] on div "Seleccionar todas" at bounding box center [370, 251] width 389 height 21
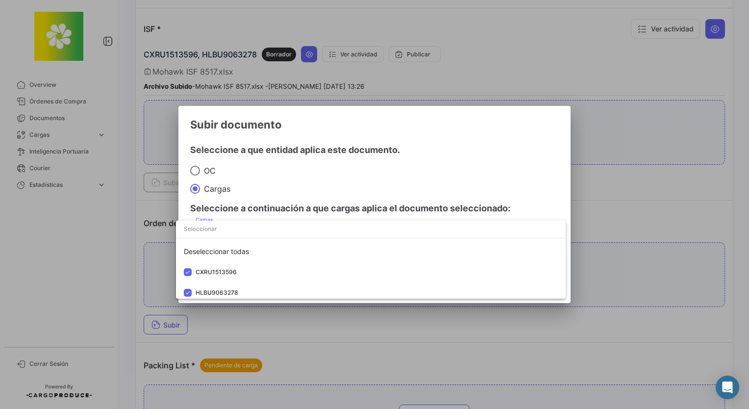
click at [366, 176] on div at bounding box center [374, 204] width 749 height 409
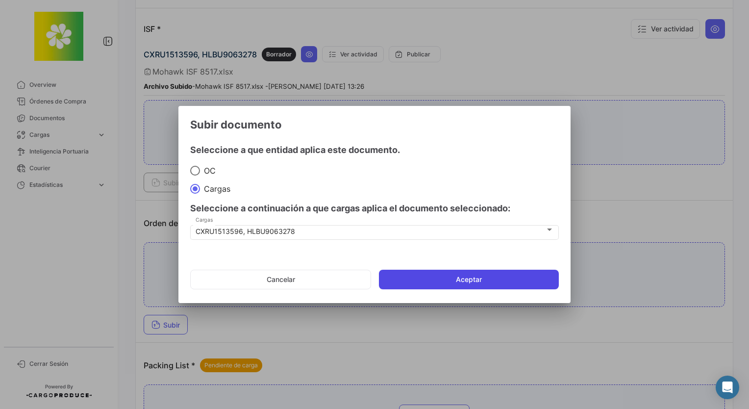
click at [406, 277] on button "Aceptar" at bounding box center [469, 279] width 180 height 20
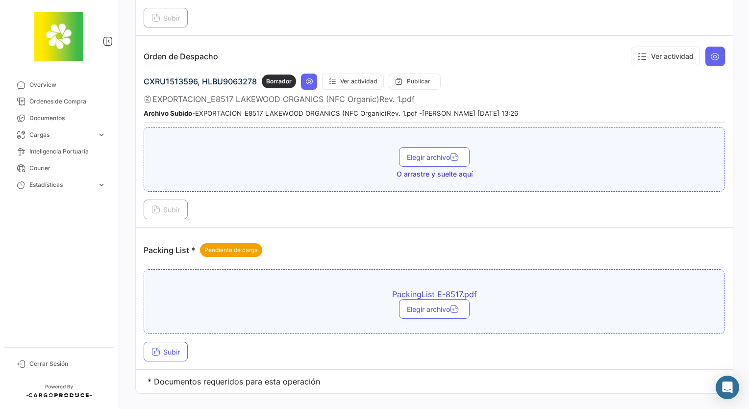
scroll to position [2272, 0]
click at [176, 340] on button "Subir" at bounding box center [166, 350] width 44 height 20
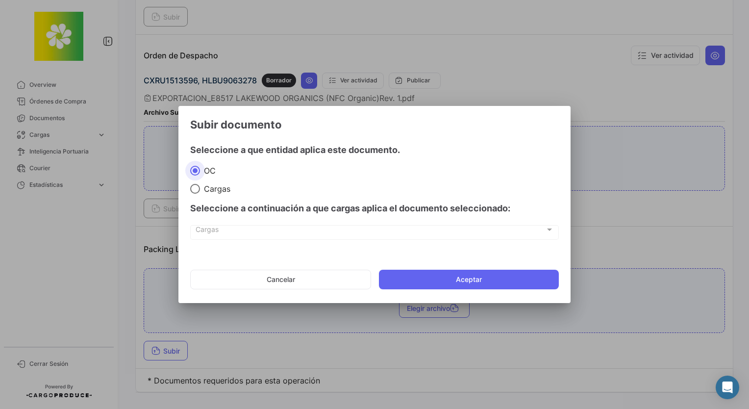
click at [218, 187] on span "Cargas" at bounding box center [215, 189] width 30 height 10
click at [200, 187] on input "Cargas" at bounding box center [195, 189] width 10 height 10
radio input "true"
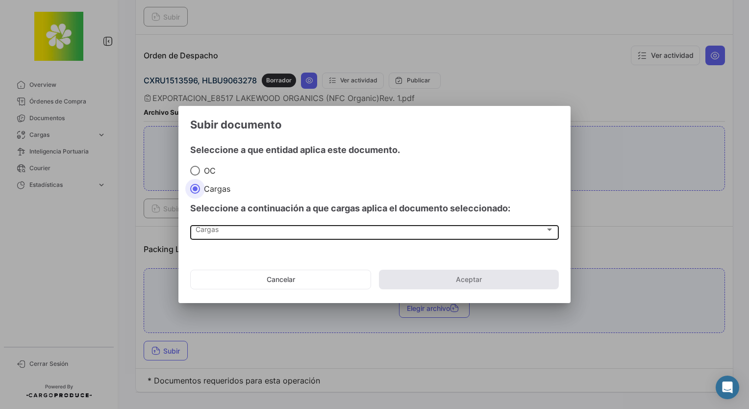
click at [221, 232] on div "Cargas" at bounding box center [369, 231] width 349 height 8
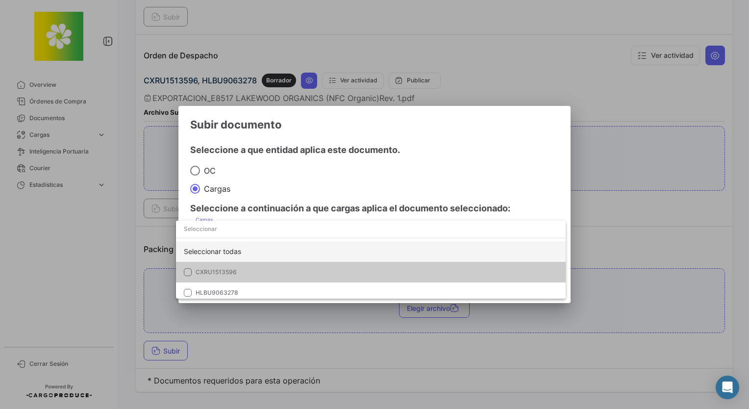
click at [230, 256] on div "Seleccionar todas" at bounding box center [370, 251] width 389 height 21
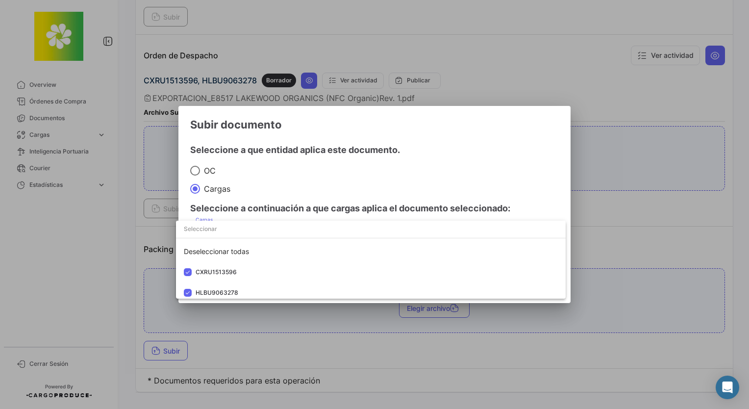
click at [357, 188] on div at bounding box center [374, 204] width 749 height 409
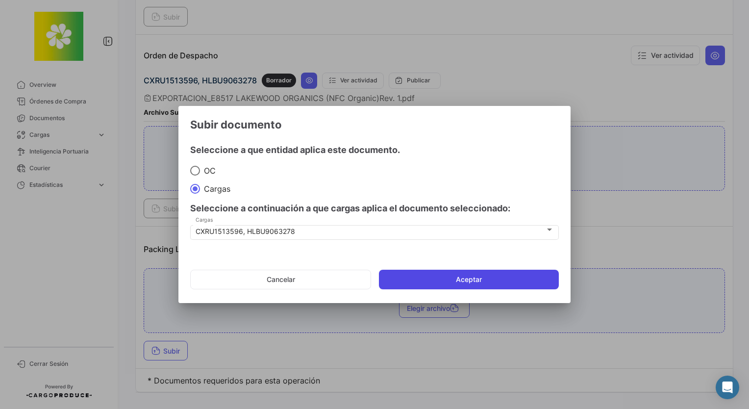
click at [439, 281] on button "Aceptar" at bounding box center [469, 279] width 180 height 20
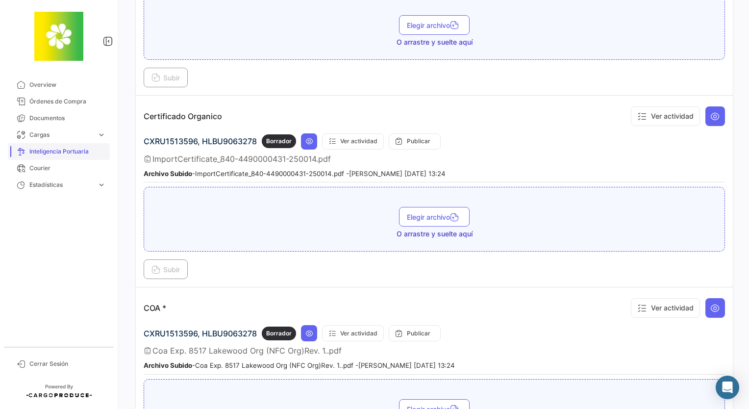
scroll to position [735, 0]
click at [61, 119] on span "Documentos" at bounding box center [67, 118] width 76 height 9
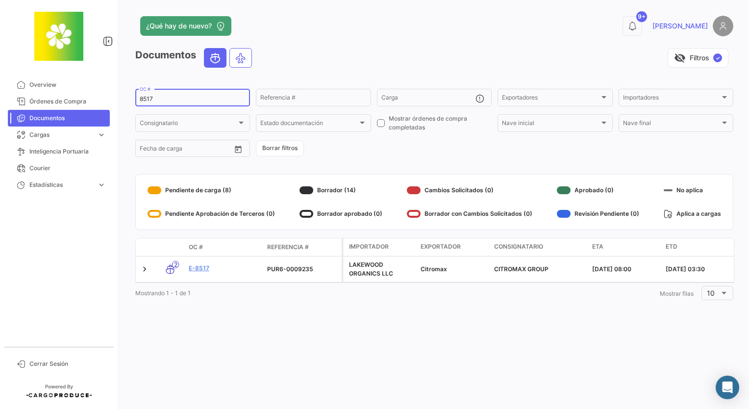
click at [186, 100] on input "8517" at bounding box center [193, 99] width 106 height 7
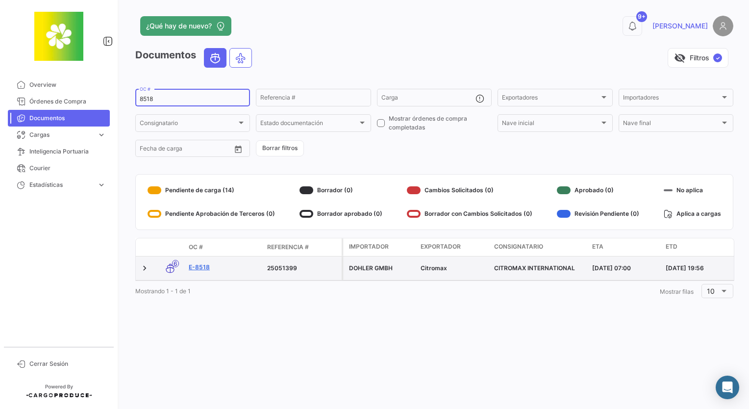
type input "8518"
click at [201, 265] on link "E-8518" at bounding box center [224, 267] width 71 height 9
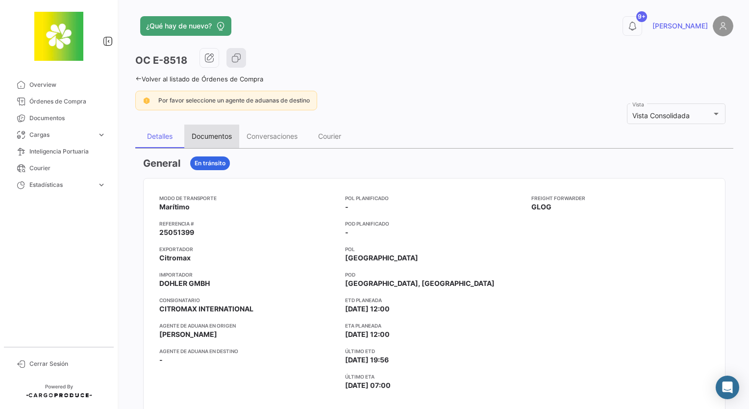
click at [212, 141] on div "Documentos" at bounding box center [211, 136] width 55 height 24
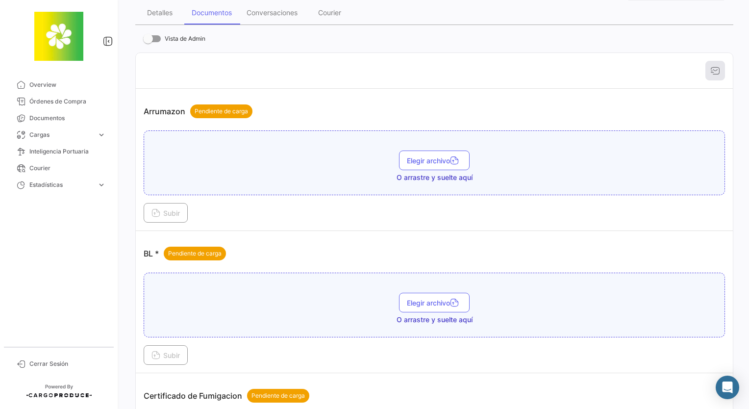
scroll to position [196, 0]
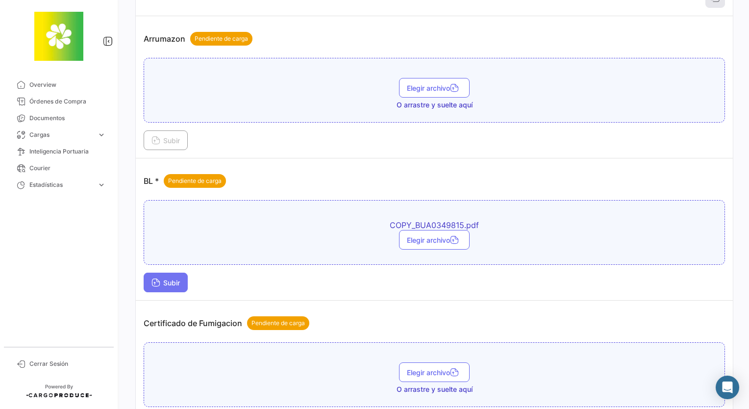
click at [173, 274] on button "Subir" at bounding box center [166, 282] width 44 height 20
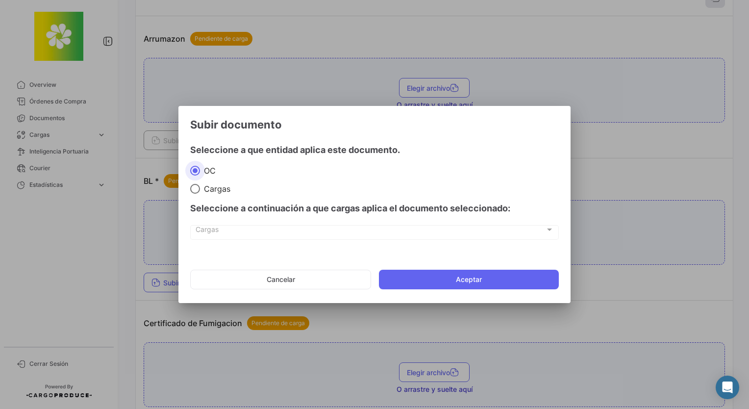
drag, startPoint x: 215, startPoint y: 190, endPoint x: 213, endPoint y: 199, distance: 9.2
click at [215, 190] on span "Cargas" at bounding box center [215, 189] width 30 height 10
click at [200, 190] on input "Cargas" at bounding box center [195, 189] width 10 height 10
radio input "true"
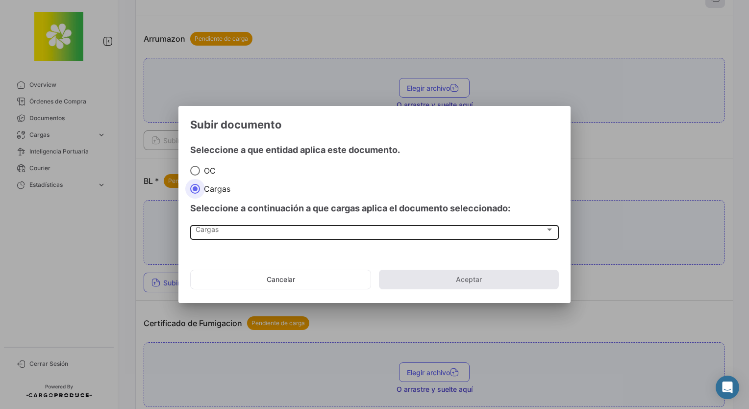
click at [210, 232] on span "Cargas" at bounding box center [369, 231] width 349 height 8
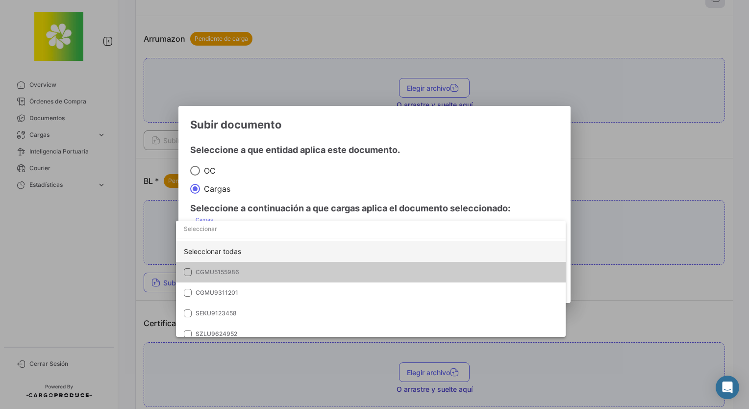
click at [227, 249] on div "Seleccionar todas" at bounding box center [370, 251] width 389 height 21
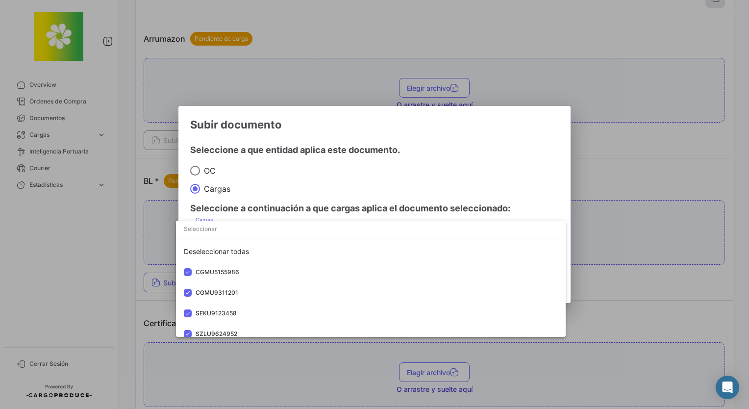
click at [394, 173] on div at bounding box center [374, 204] width 749 height 409
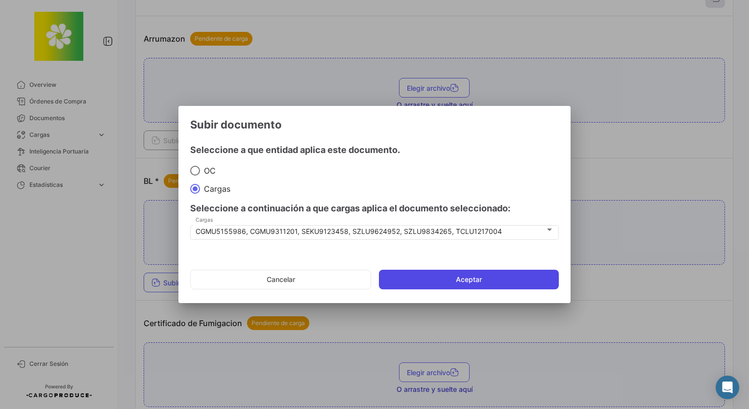
click at [440, 281] on button "Aceptar" at bounding box center [469, 279] width 180 height 20
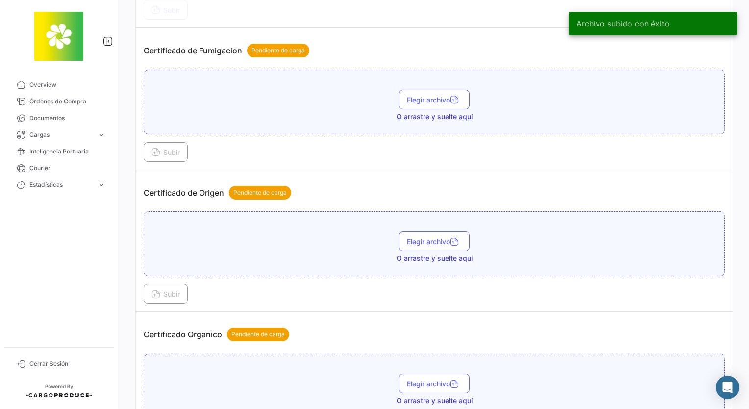
scroll to position [490, 0]
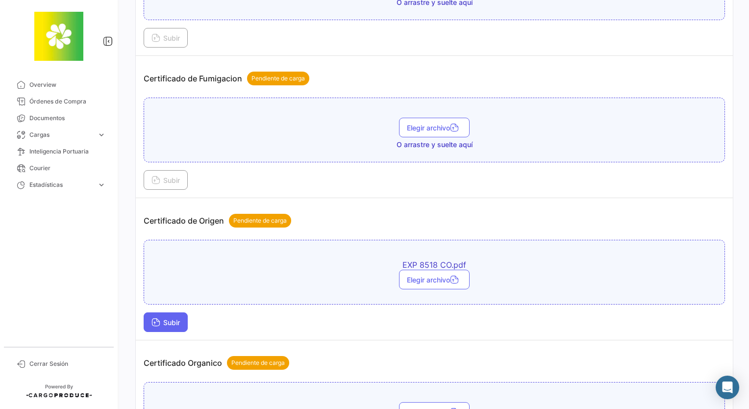
click at [180, 325] on button "Subir" at bounding box center [166, 322] width 44 height 20
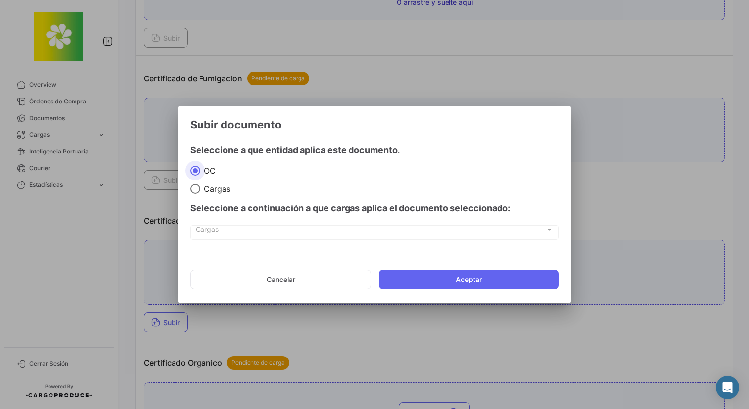
click at [211, 189] on span "Cargas" at bounding box center [215, 189] width 30 height 10
click at [200, 189] on input "Cargas" at bounding box center [195, 189] width 10 height 10
radio input "true"
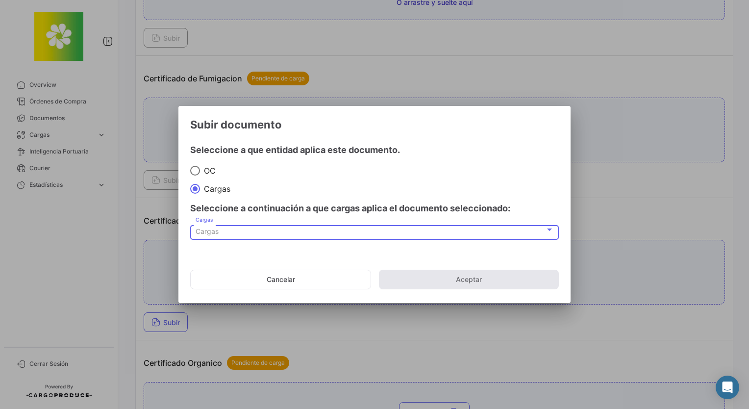
click at [219, 230] on div "Cargas" at bounding box center [369, 231] width 349 height 8
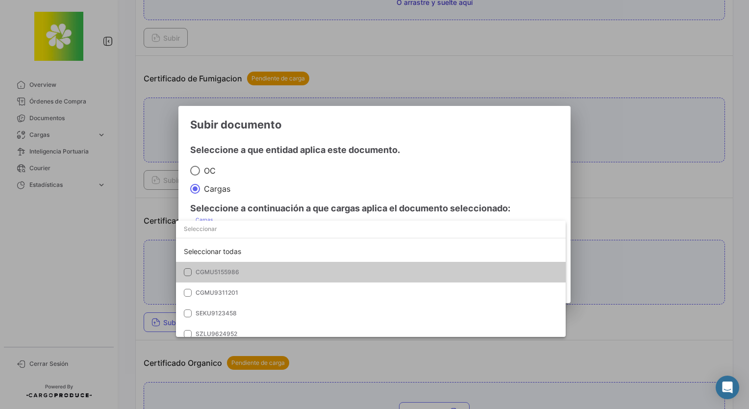
click at [228, 269] on span "CGMU5155986" at bounding box center [217, 271] width 44 height 7
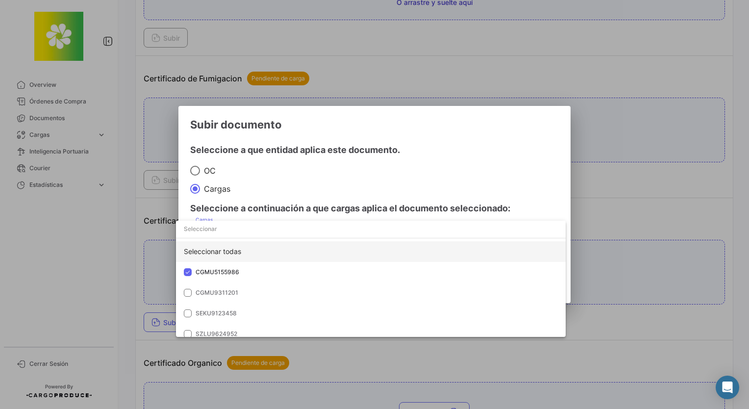
click at [233, 255] on div "Seleccionar todas" at bounding box center [370, 251] width 389 height 21
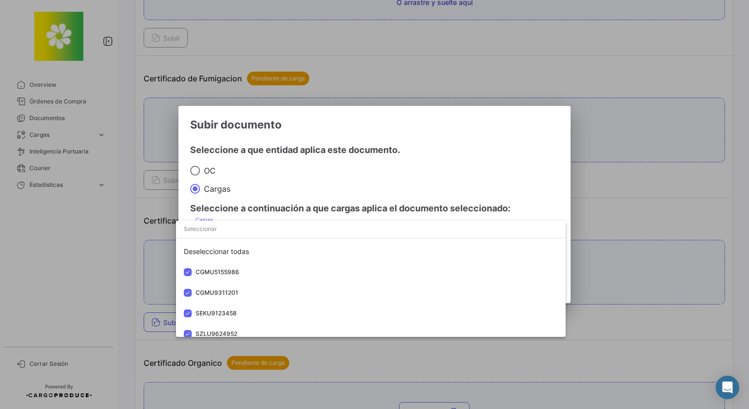
click at [396, 168] on div at bounding box center [374, 204] width 749 height 409
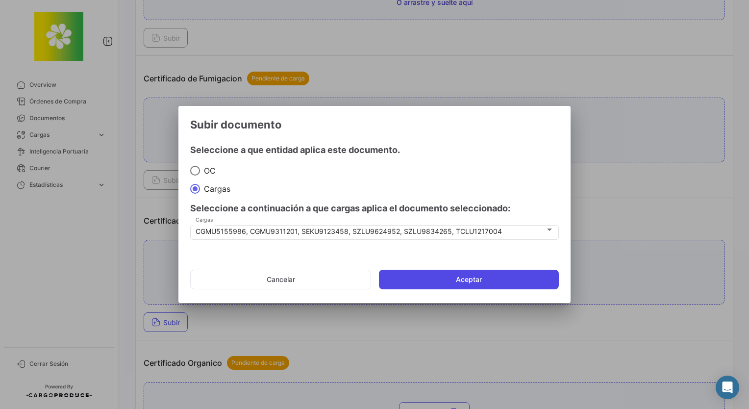
click at [432, 284] on button "Aceptar" at bounding box center [469, 279] width 180 height 20
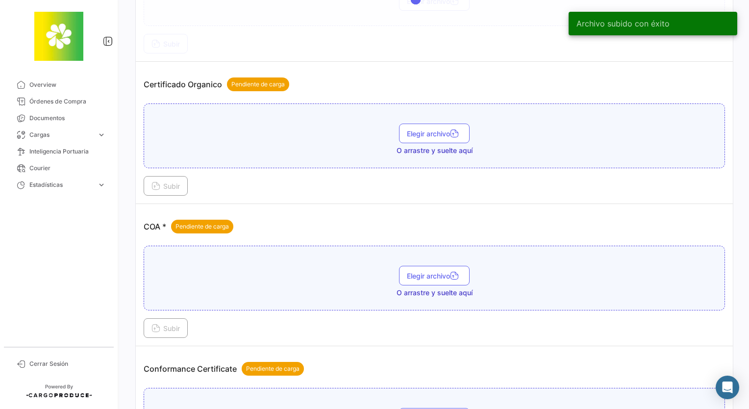
scroll to position [784, 0]
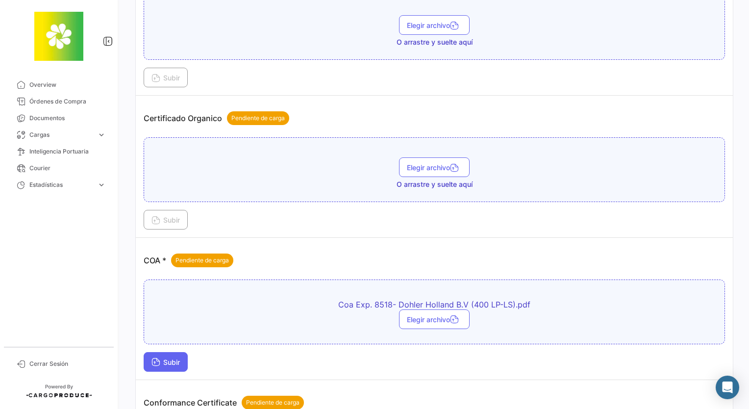
click at [182, 360] on button "Subir" at bounding box center [166, 362] width 44 height 20
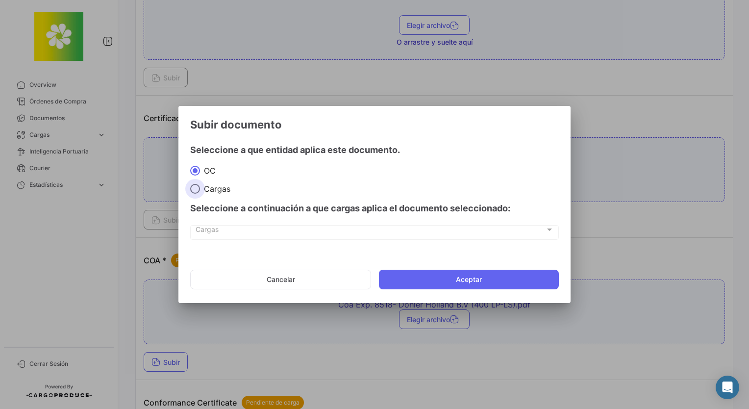
click at [214, 193] on span "Cargas" at bounding box center [215, 189] width 30 height 10
click at [200, 193] on input "Cargas" at bounding box center [195, 189] width 10 height 10
radio input "true"
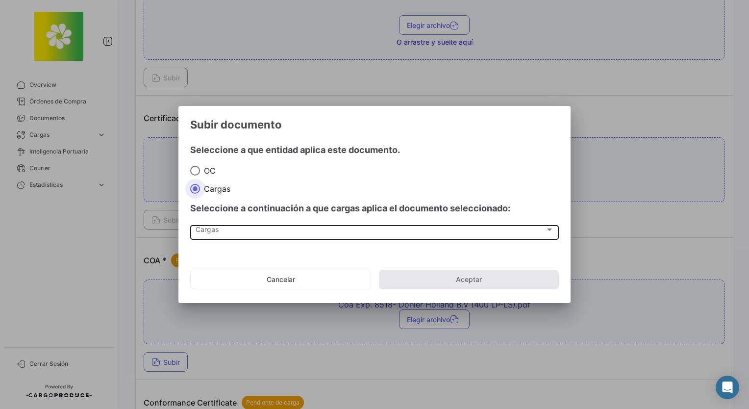
click at [221, 233] on div "Cargas" at bounding box center [369, 231] width 349 height 8
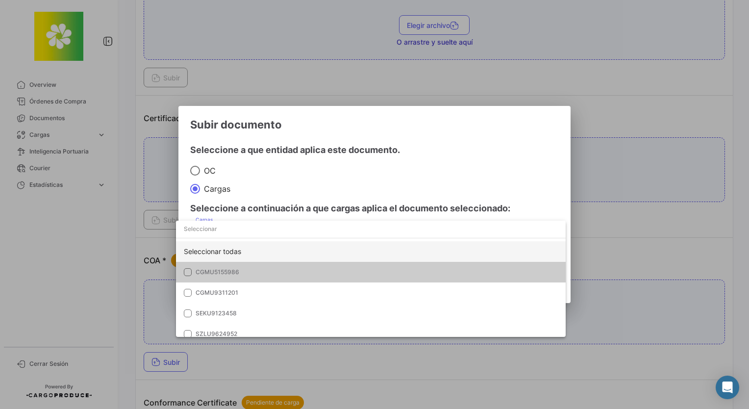
click at [227, 252] on div "Seleccionar todas" at bounding box center [370, 251] width 389 height 21
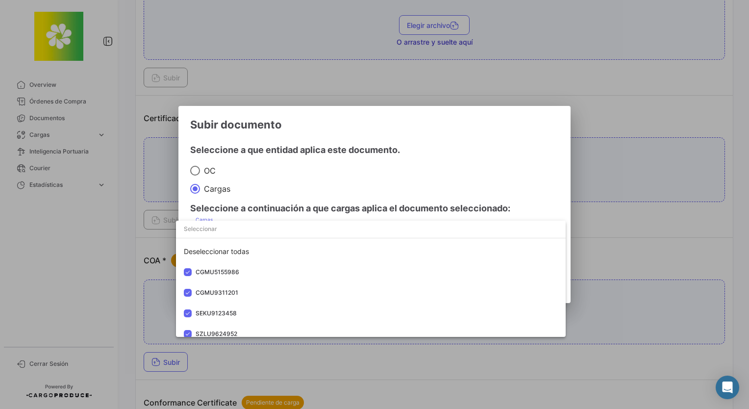
click at [438, 166] on div at bounding box center [374, 204] width 749 height 409
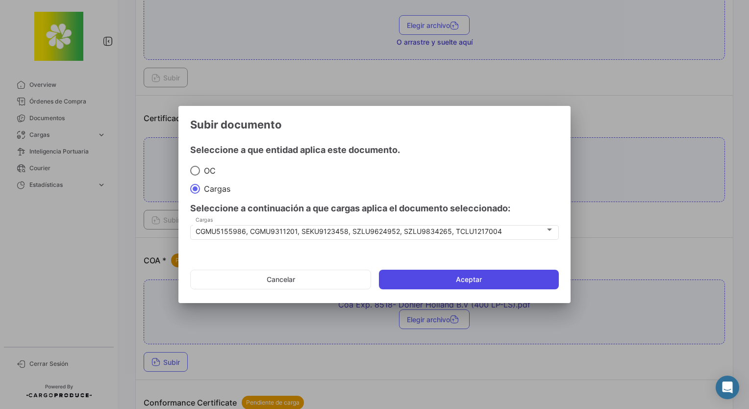
click at [445, 283] on button "Aceptar" at bounding box center [469, 279] width 180 height 20
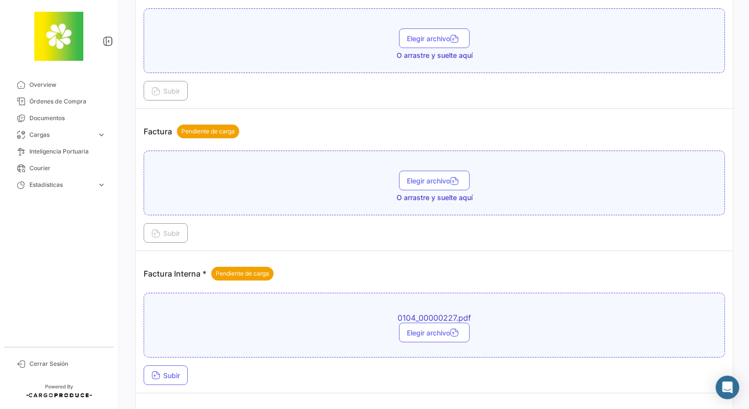
scroll to position [1421, 0]
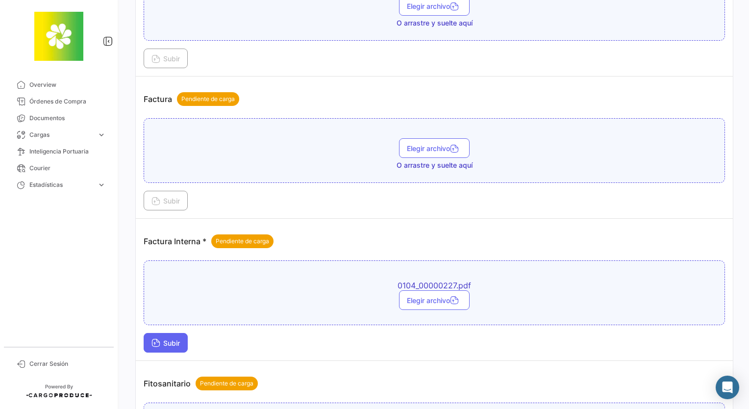
click at [174, 339] on span "Subir" at bounding box center [165, 343] width 28 height 8
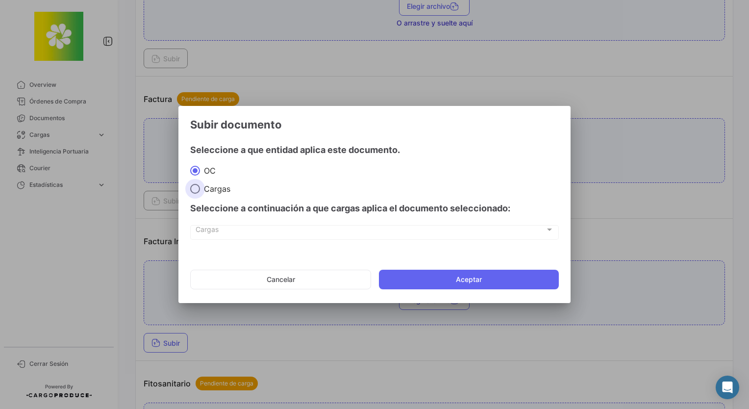
click at [213, 184] on span "Cargas" at bounding box center [215, 189] width 30 height 10
click at [200, 184] on input "Cargas" at bounding box center [195, 189] width 10 height 10
radio input "true"
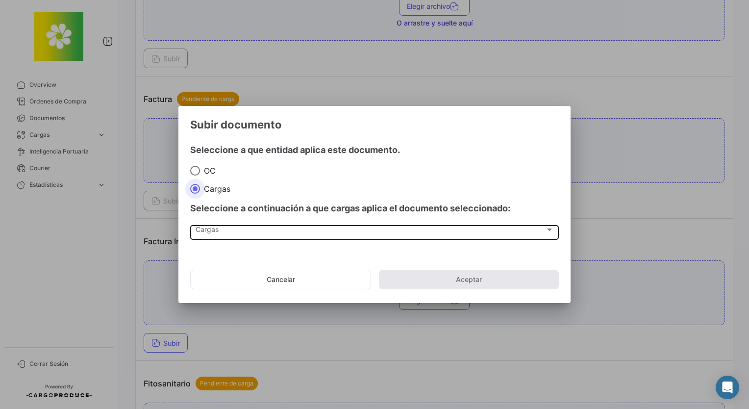
click at [225, 231] on div "Cargas" at bounding box center [369, 231] width 349 height 8
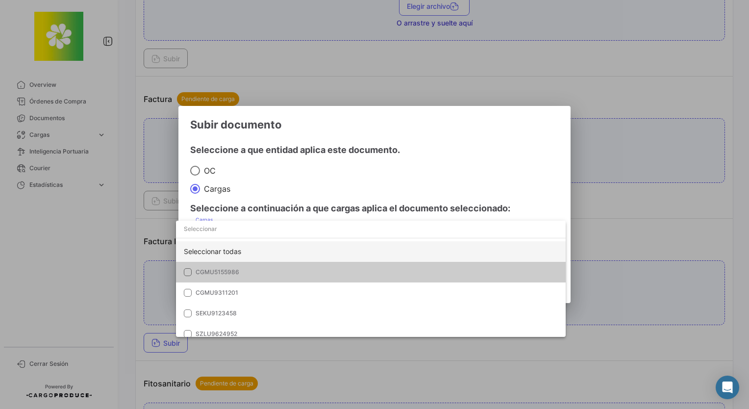
click at [226, 248] on div "Seleccionar todas" at bounding box center [370, 251] width 389 height 21
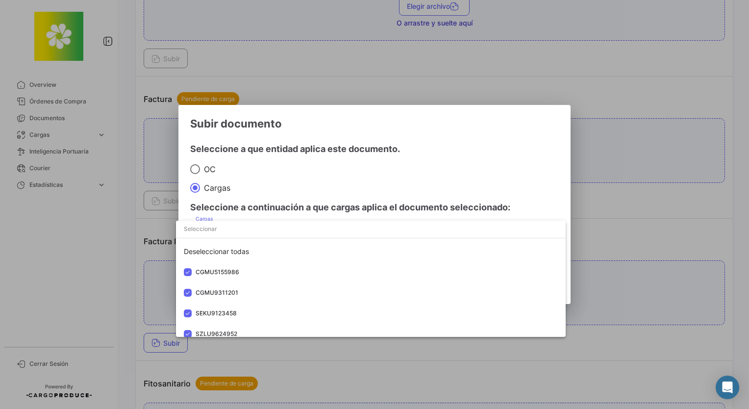
click at [337, 196] on div at bounding box center [374, 204] width 749 height 409
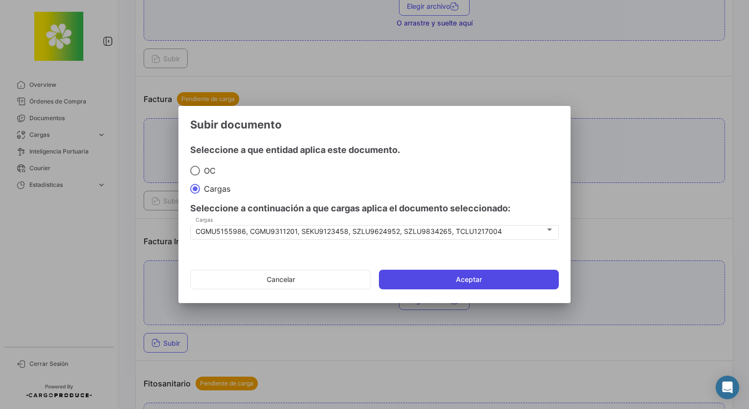
click at [414, 281] on button "Aceptar" at bounding box center [469, 279] width 180 height 20
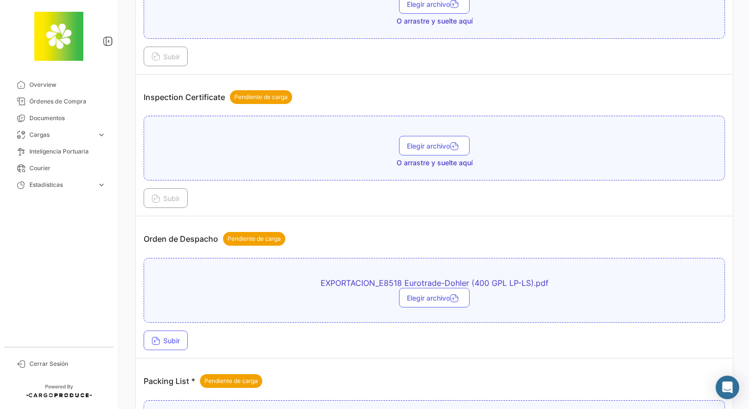
scroll to position [1909, 0]
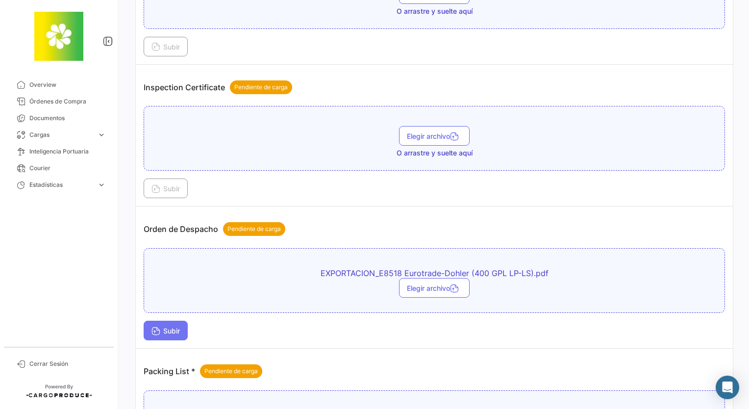
click at [174, 320] on button "Subir" at bounding box center [166, 330] width 44 height 20
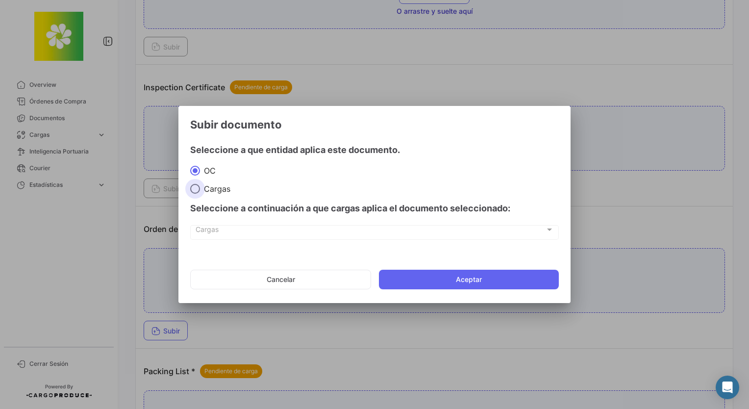
click at [216, 185] on span "Cargas" at bounding box center [215, 189] width 30 height 10
click at [200, 185] on input "Cargas" at bounding box center [195, 189] width 10 height 10
radio input "true"
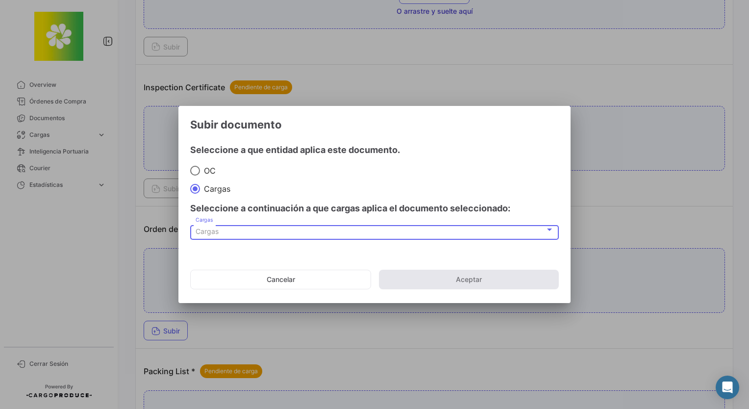
click at [232, 227] on div "Cargas" at bounding box center [369, 231] width 349 height 8
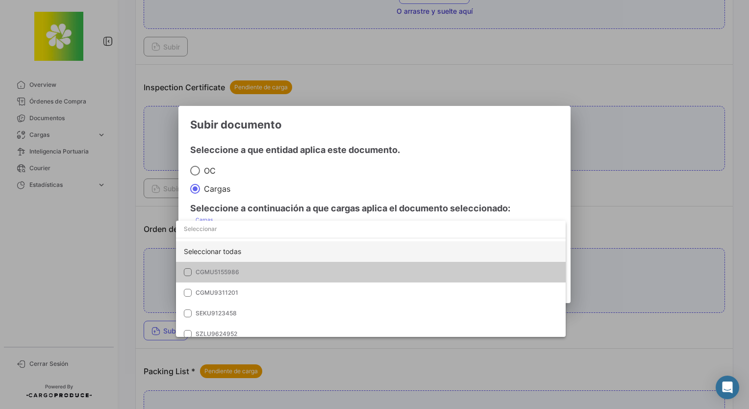
click at [233, 254] on div "Seleccionar todas" at bounding box center [370, 251] width 389 height 21
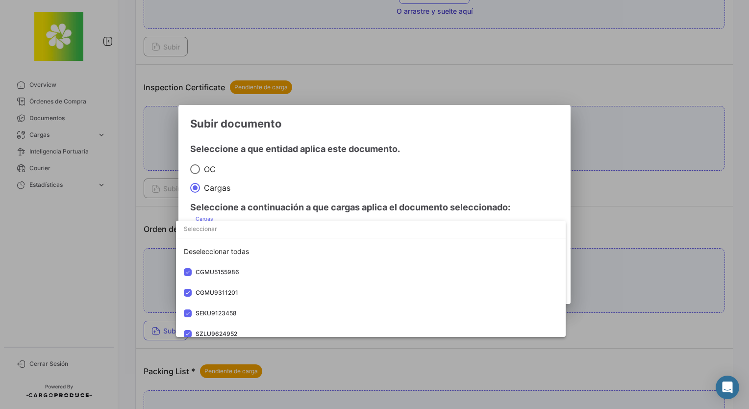
click at [370, 192] on div at bounding box center [374, 204] width 749 height 409
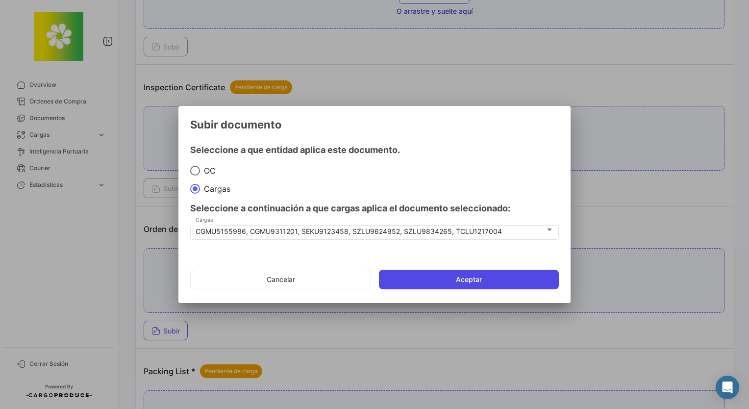
click at [425, 287] on button "Aceptar" at bounding box center [469, 279] width 180 height 20
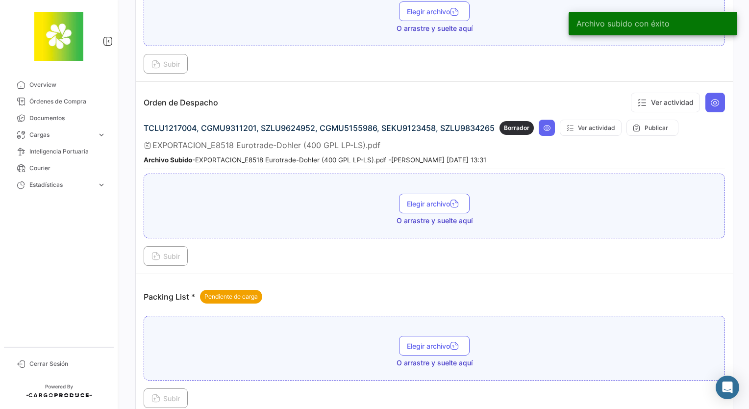
scroll to position [2039, 0]
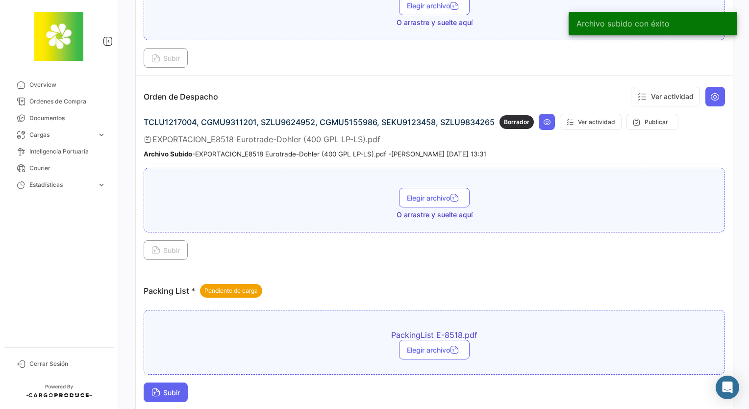
click at [186, 382] on button "Subir" at bounding box center [166, 392] width 44 height 20
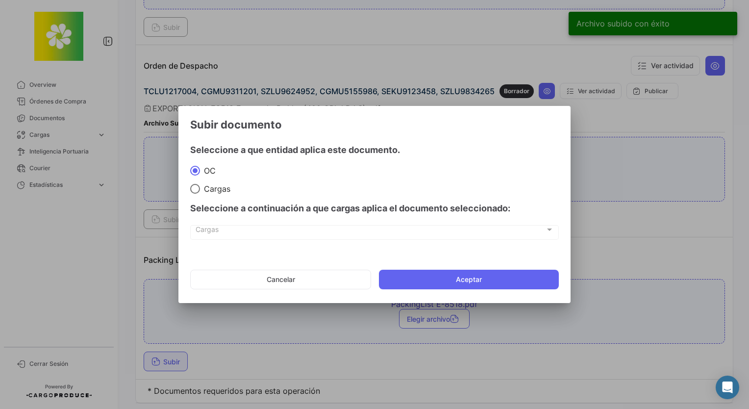
scroll to position [2082, 0]
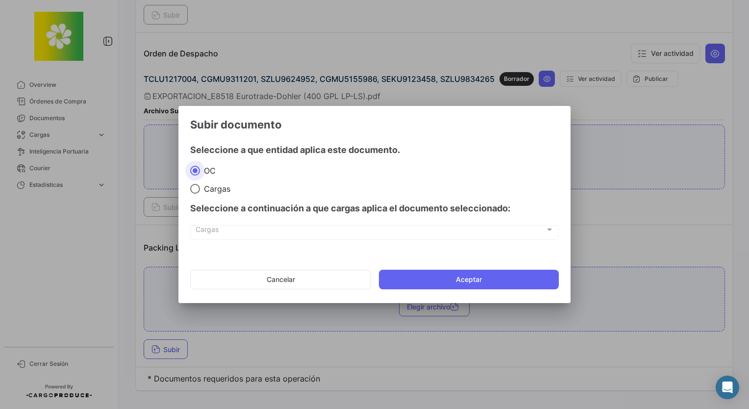
click at [202, 192] on span "Cargas" at bounding box center [215, 189] width 30 height 10
click at [200, 192] on input "Cargas" at bounding box center [195, 189] width 10 height 10
radio input "true"
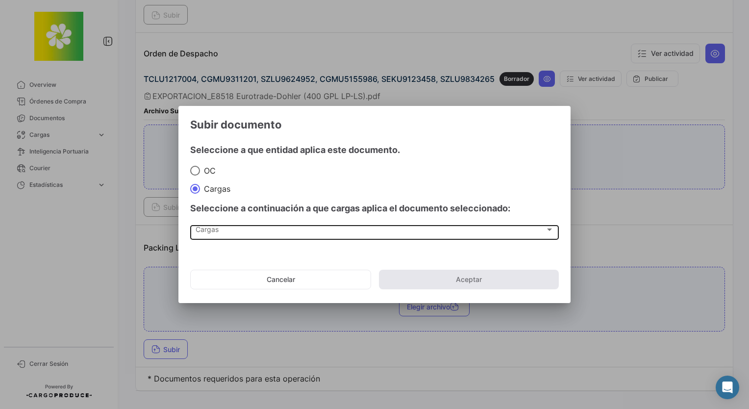
click at [213, 223] on div "Cargas Cargas" at bounding box center [374, 231] width 358 height 17
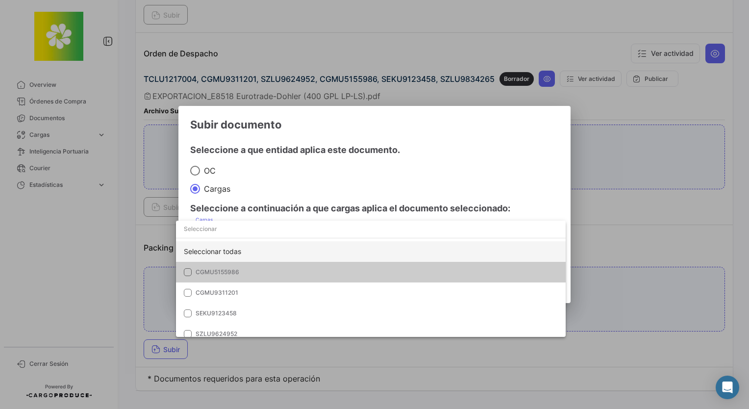
click at [225, 252] on div "Seleccionar todas" at bounding box center [370, 251] width 389 height 21
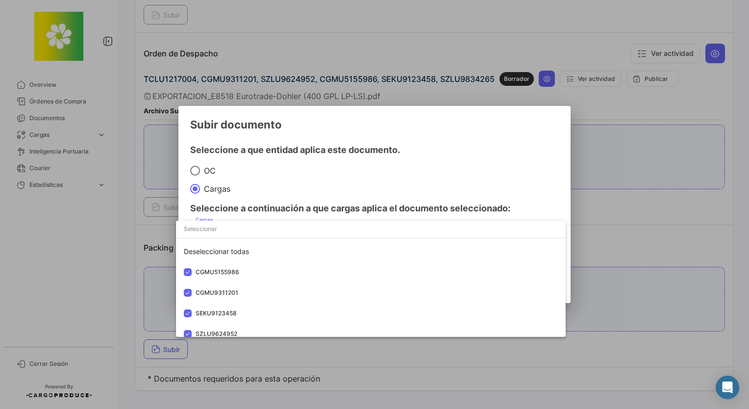
click at [369, 185] on div at bounding box center [374, 204] width 749 height 409
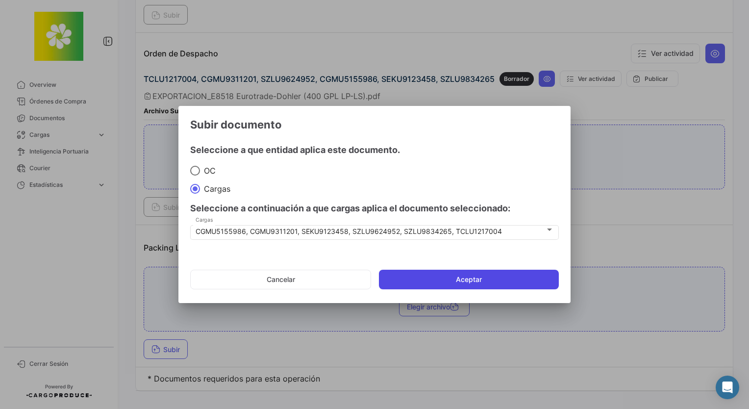
click at [433, 282] on button "Aceptar" at bounding box center [469, 279] width 180 height 20
